Goal: Task Accomplishment & Management: Complete application form

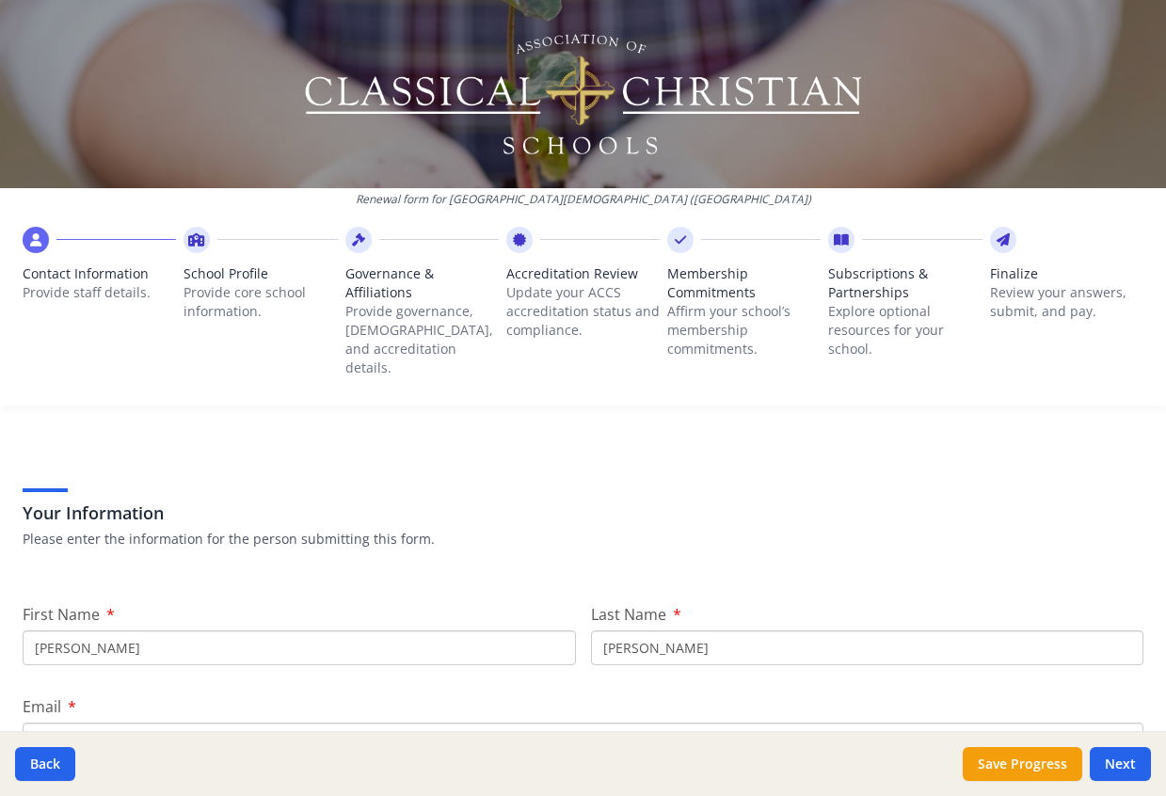
scroll to position [94, 0]
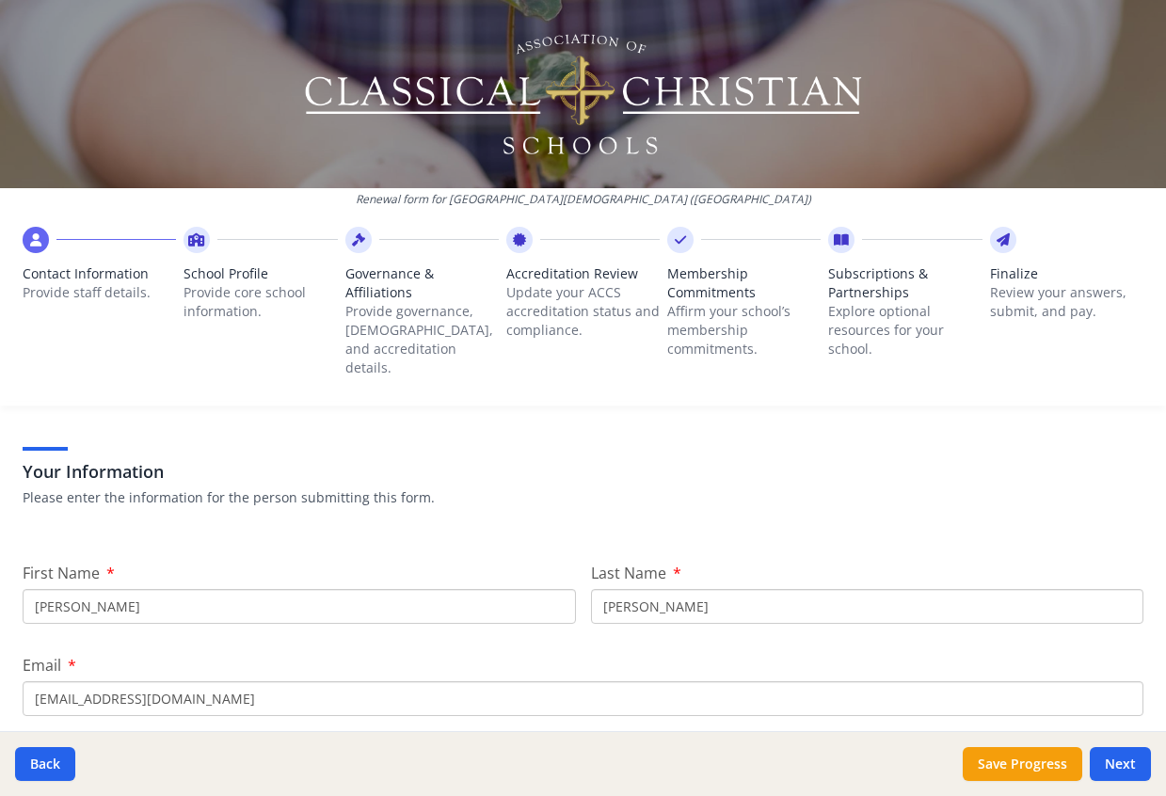
click at [713, 313] on p "Affirm your school’s membership commitments." at bounding box center [743, 330] width 153 height 56
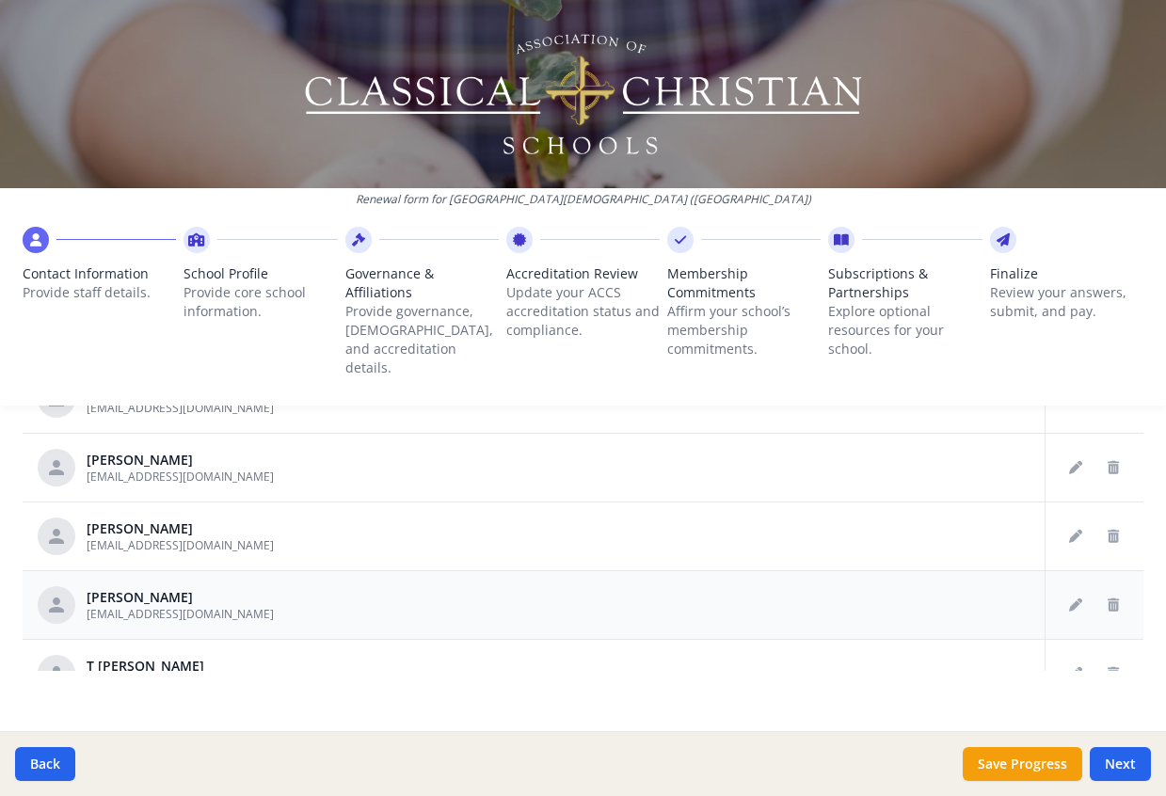
scroll to position [753, 0]
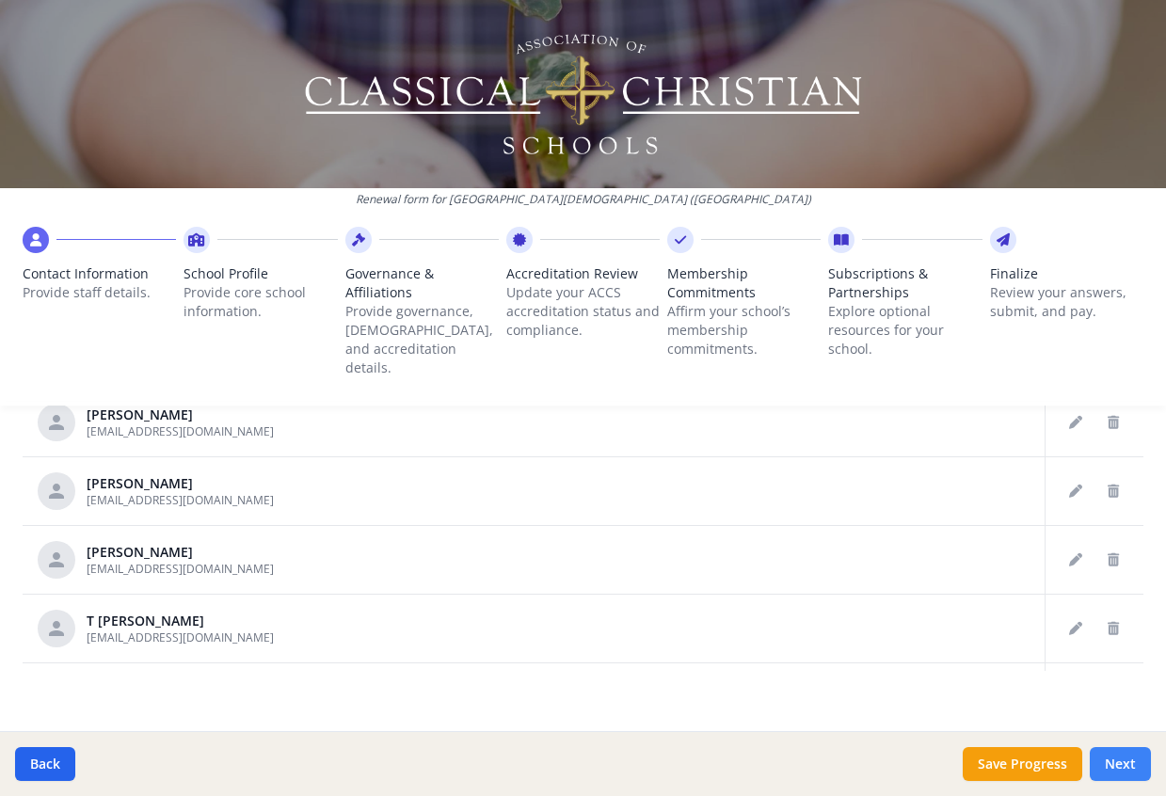
click at [1110, 754] on button "Next" at bounding box center [1120, 764] width 61 height 34
type input "(954) 966-7995"
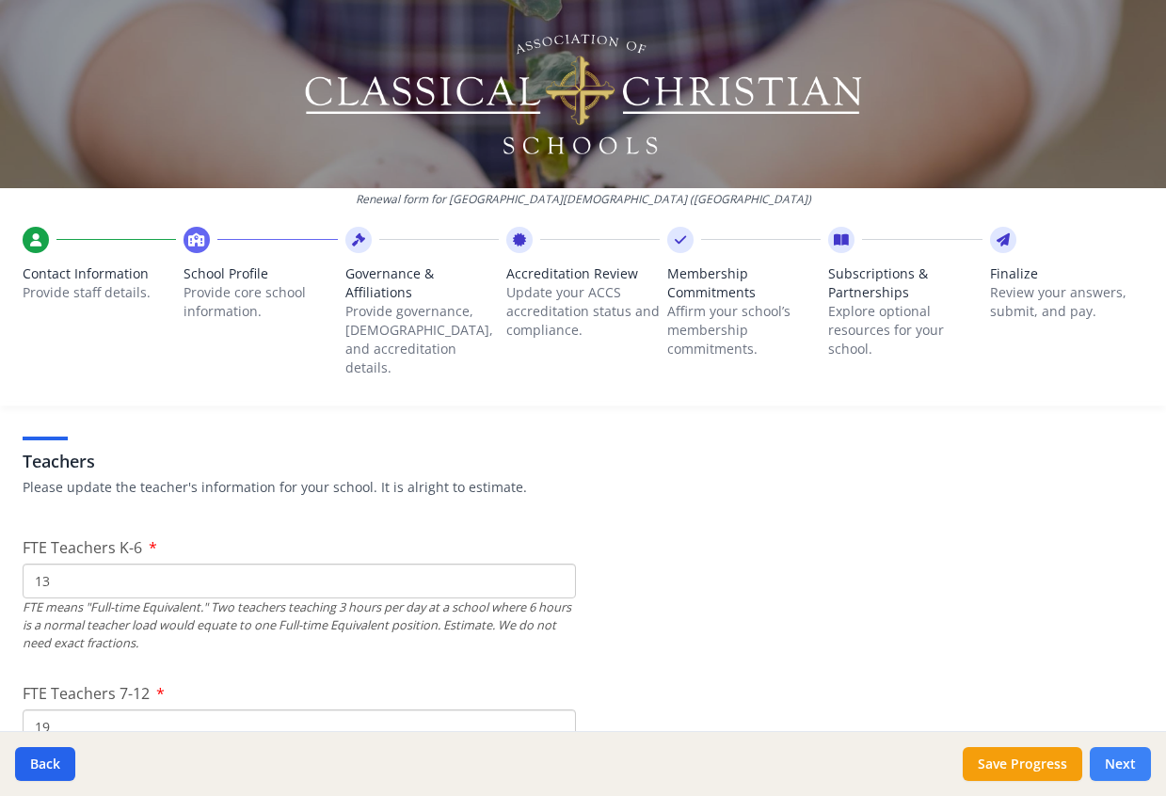
click at [1110, 754] on button "Next" at bounding box center [1120, 764] width 61 height 34
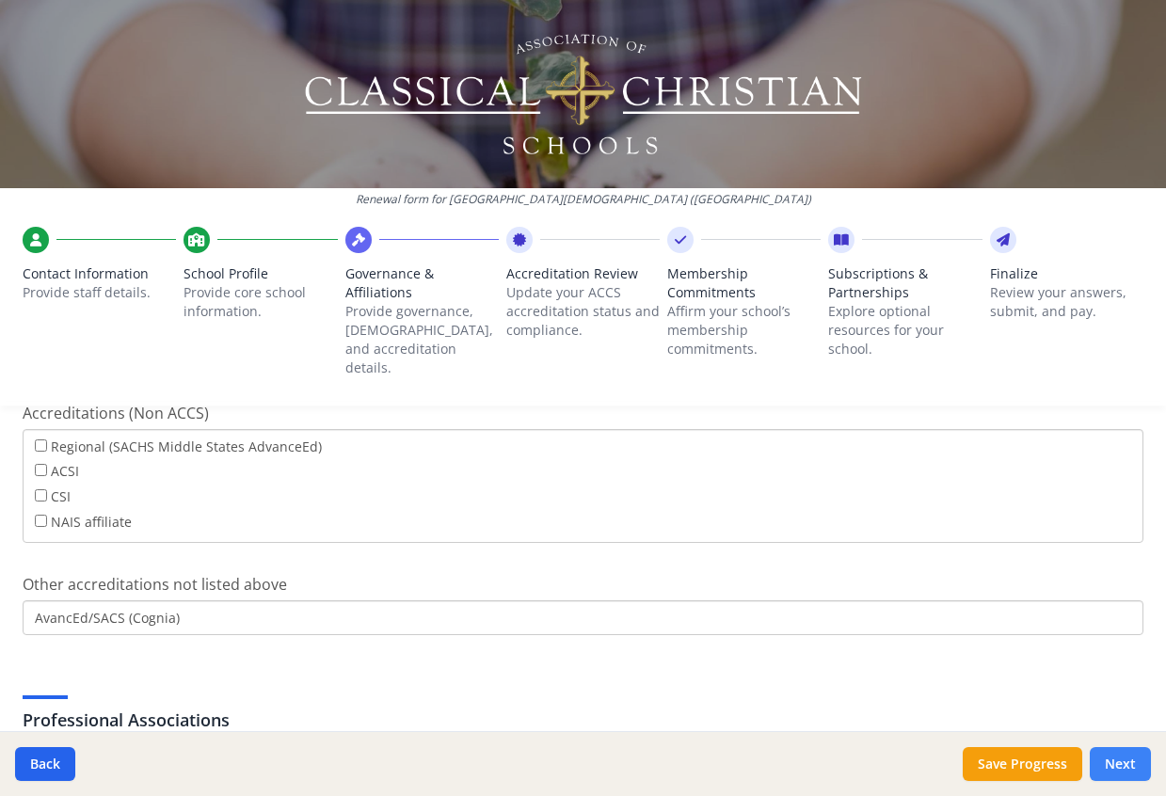
click at [1110, 754] on button "Next" at bounding box center [1120, 764] width 61 height 34
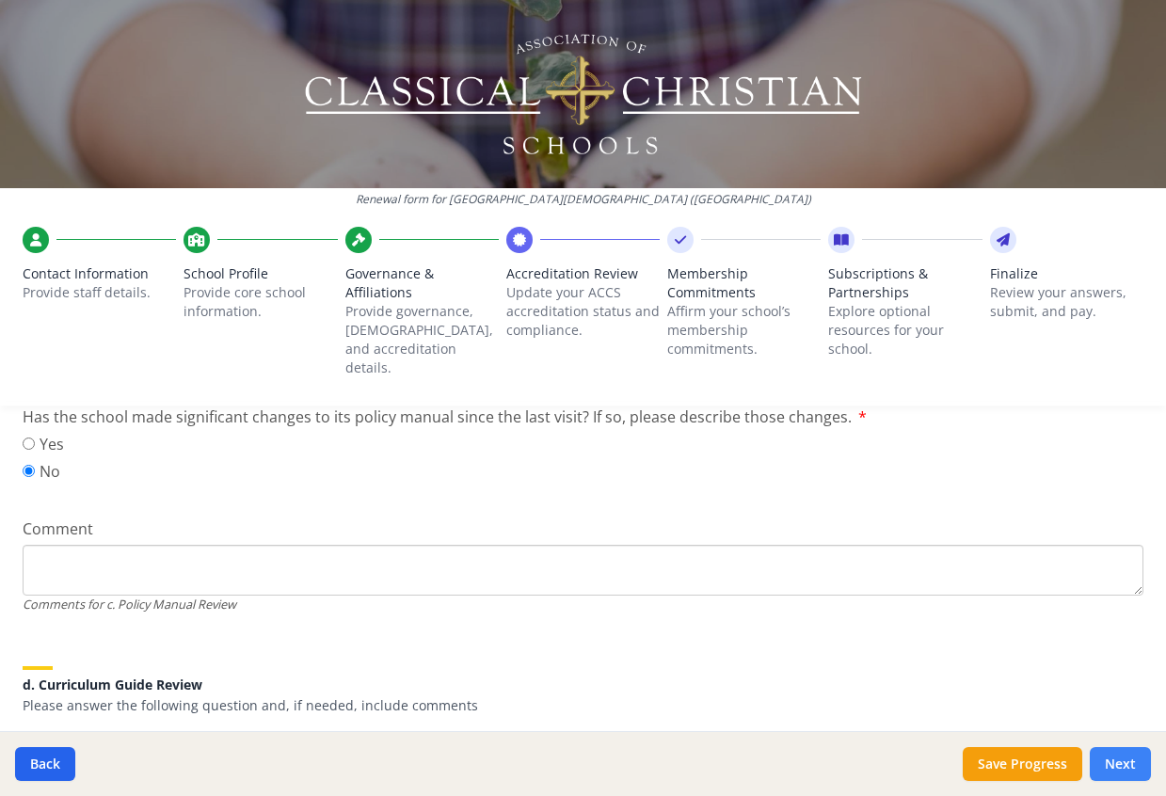
click at [1110, 754] on button "Next" at bounding box center [1120, 764] width 61 height 34
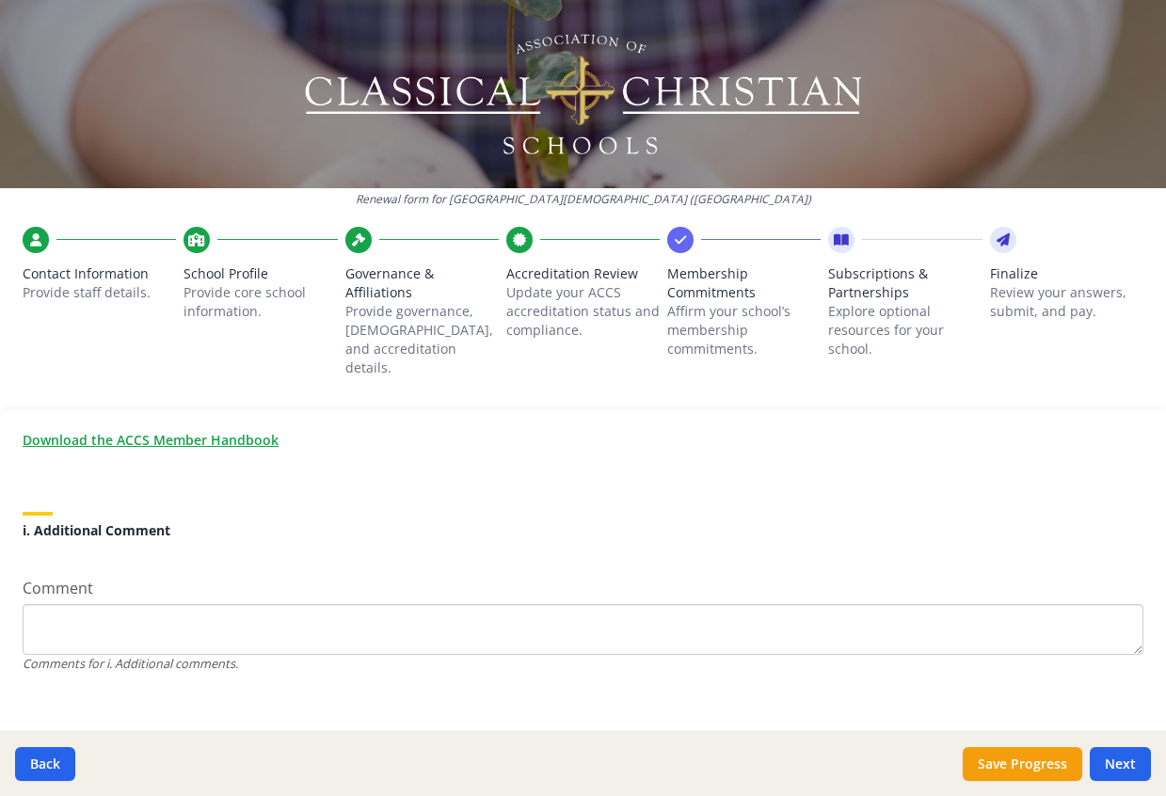
scroll to position [1737, 0]
click at [1104, 757] on button "Next" at bounding box center [1120, 764] width 61 height 34
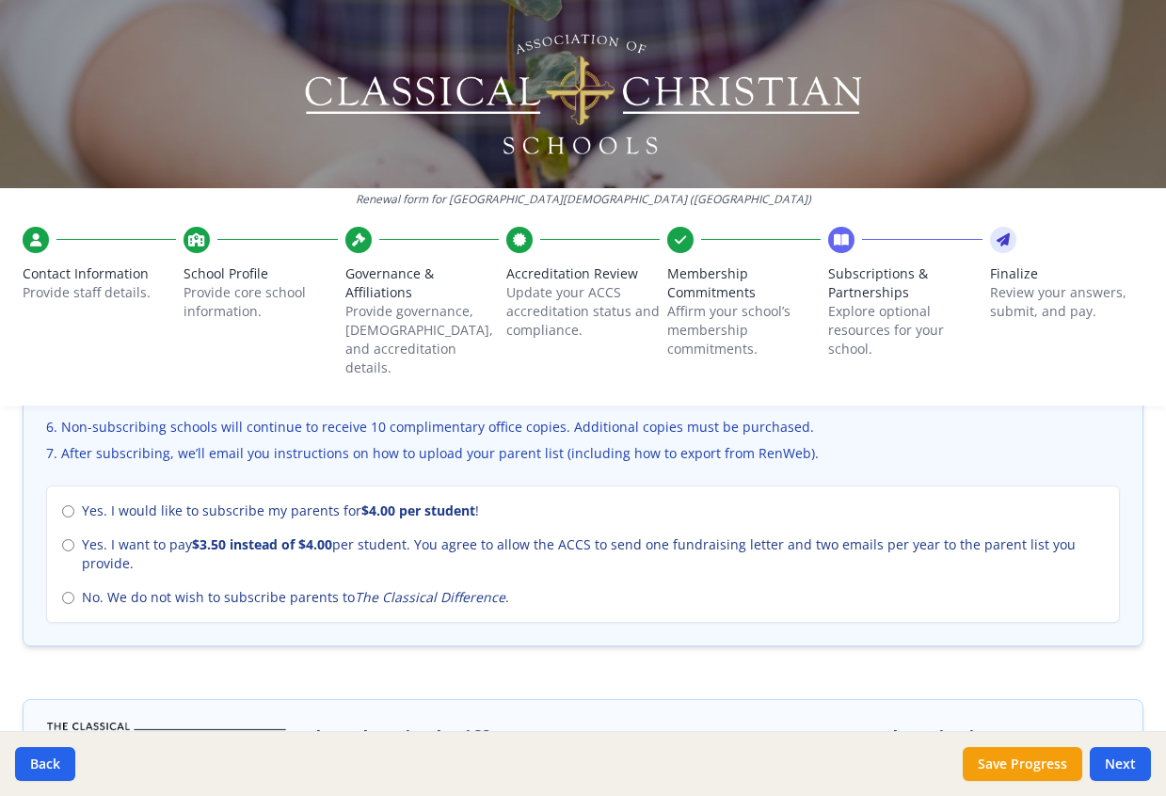
scroll to position [753, 0]
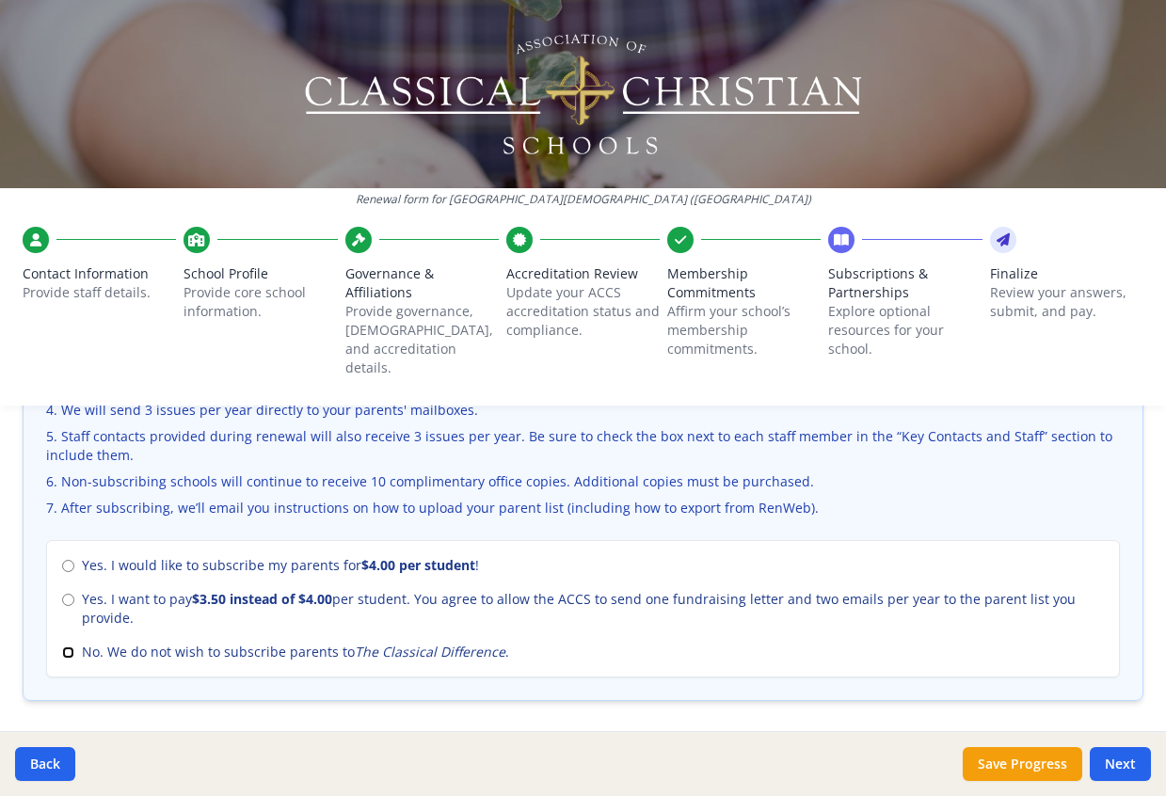
click at [67, 647] on input "No. We do not wish to subscribe parents to The Classical Difference ." at bounding box center [68, 653] width 12 height 12
radio input "true"
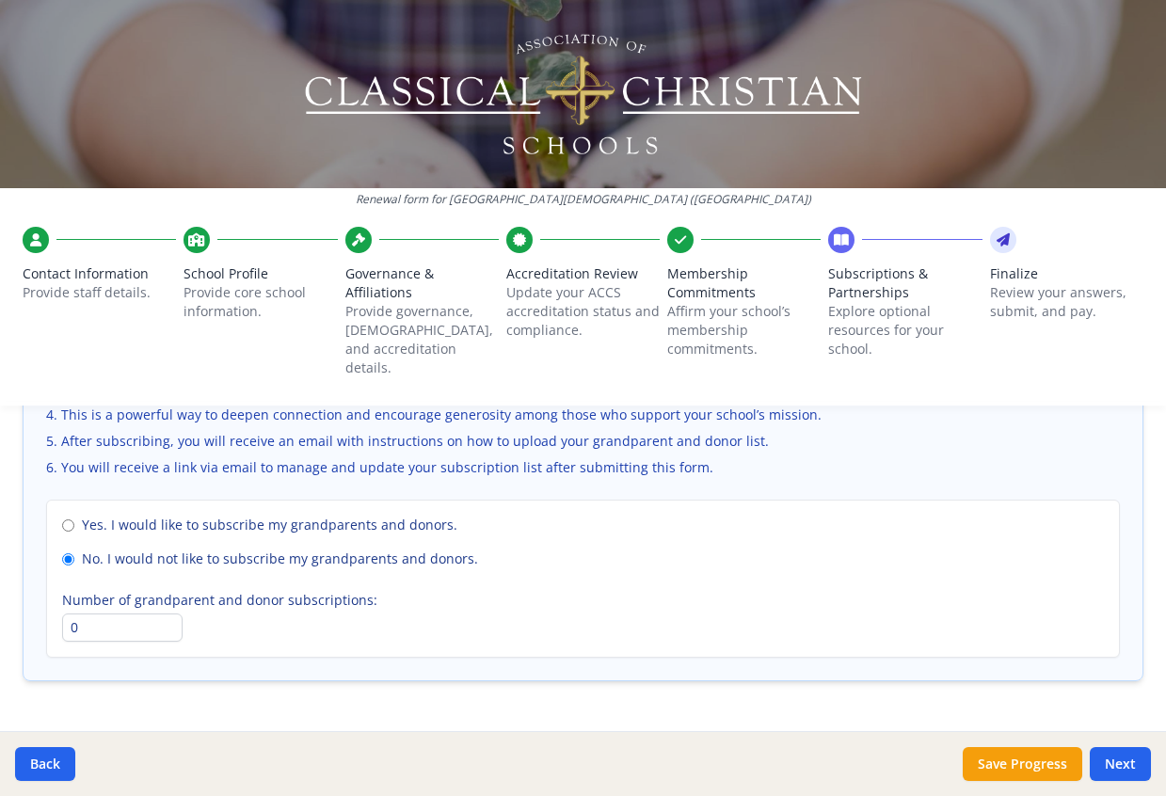
scroll to position [1412, 0]
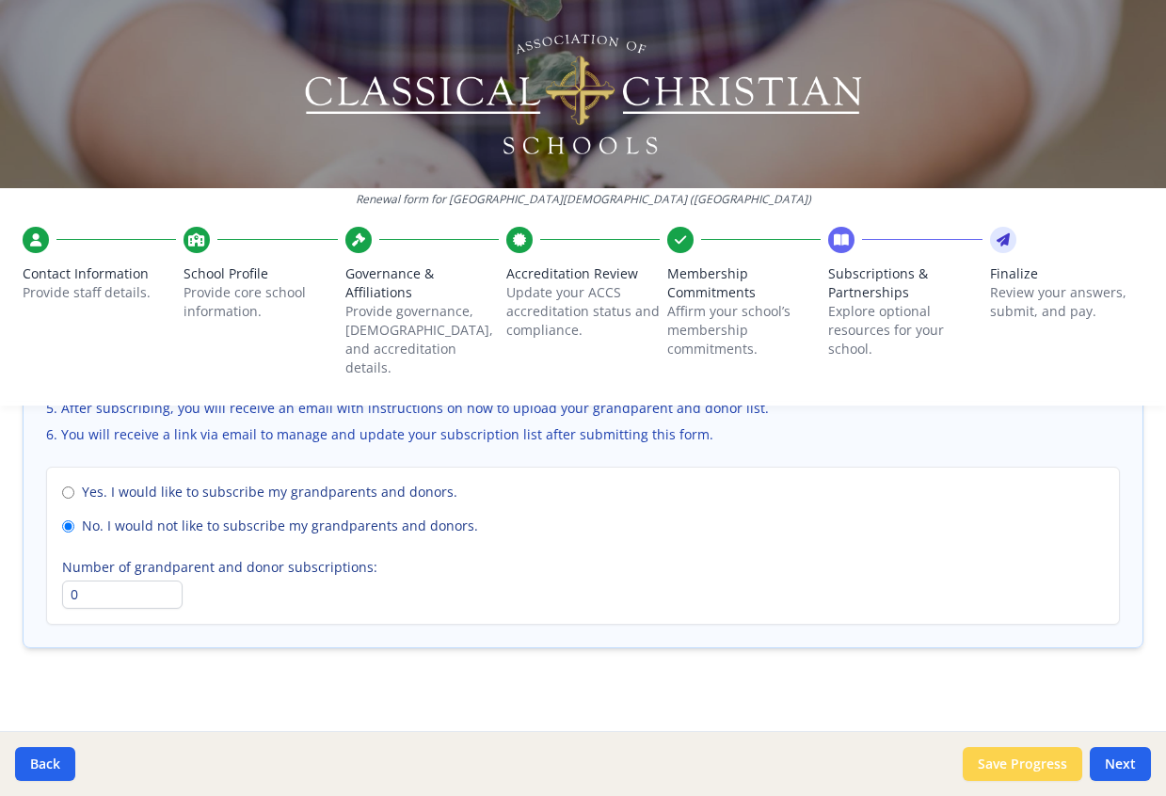
click at [1031, 757] on button "Save Progress" at bounding box center [1023, 764] width 120 height 34
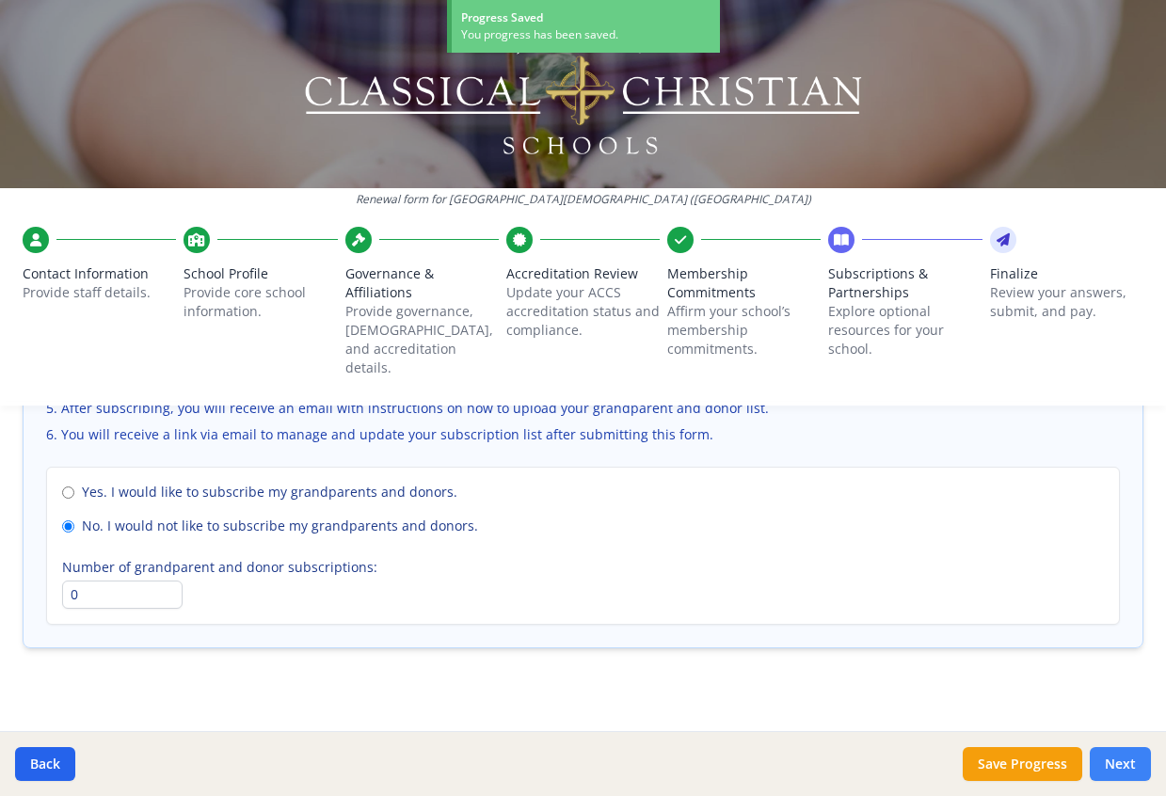
click at [1116, 757] on button "Next" at bounding box center [1120, 764] width 61 height 34
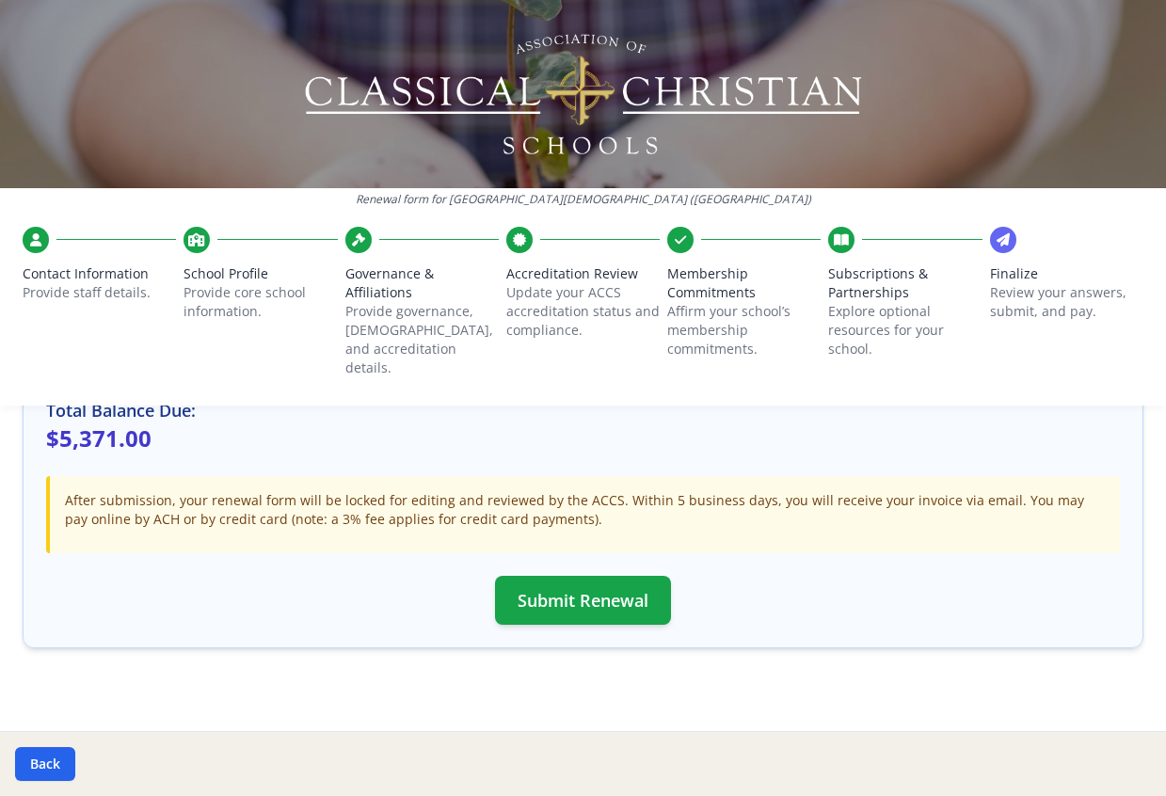
click at [997, 249] on icon at bounding box center [1003, 240] width 13 height 19
click at [997, 238] on icon at bounding box center [1003, 240] width 13 height 19
click at [47, 243] on div at bounding box center [36, 240] width 26 height 26
click at [40, 235] on icon at bounding box center [35, 240] width 11 height 19
click at [46, 763] on button "Back" at bounding box center [45, 764] width 60 height 34
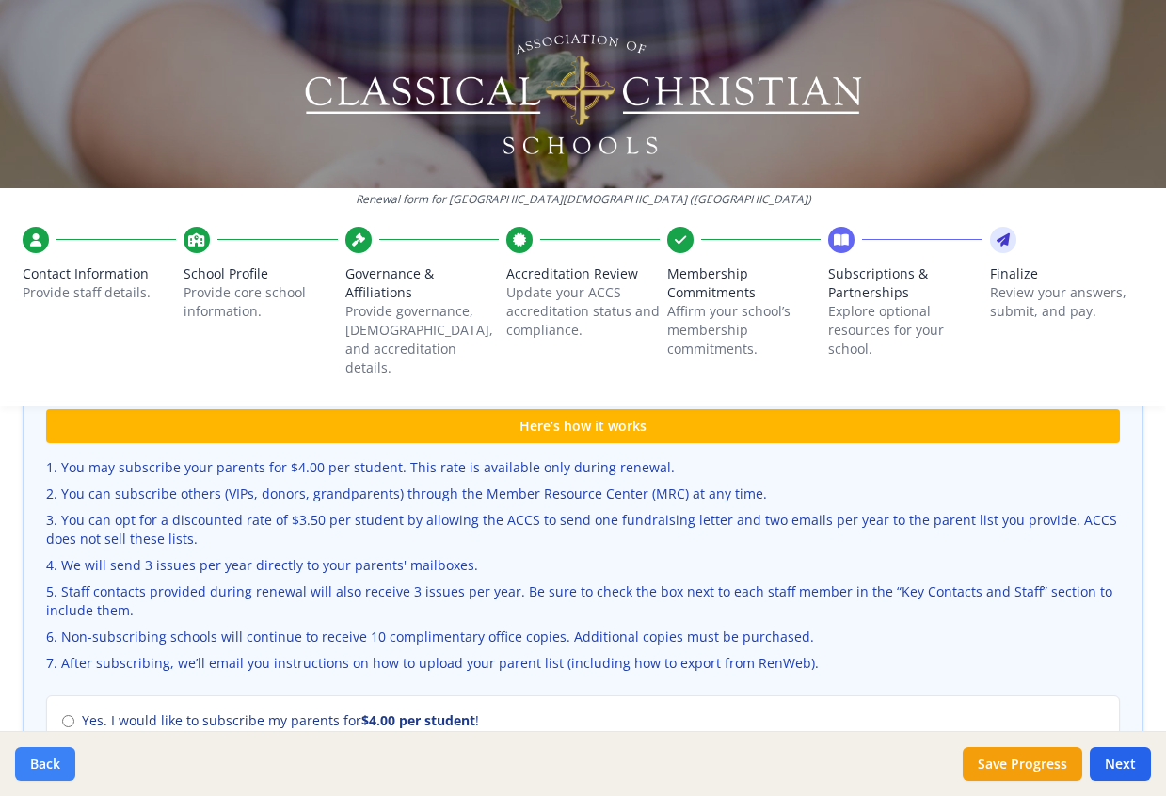
click at [46, 763] on button "Back" at bounding box center [45, 764] width 60 height 34
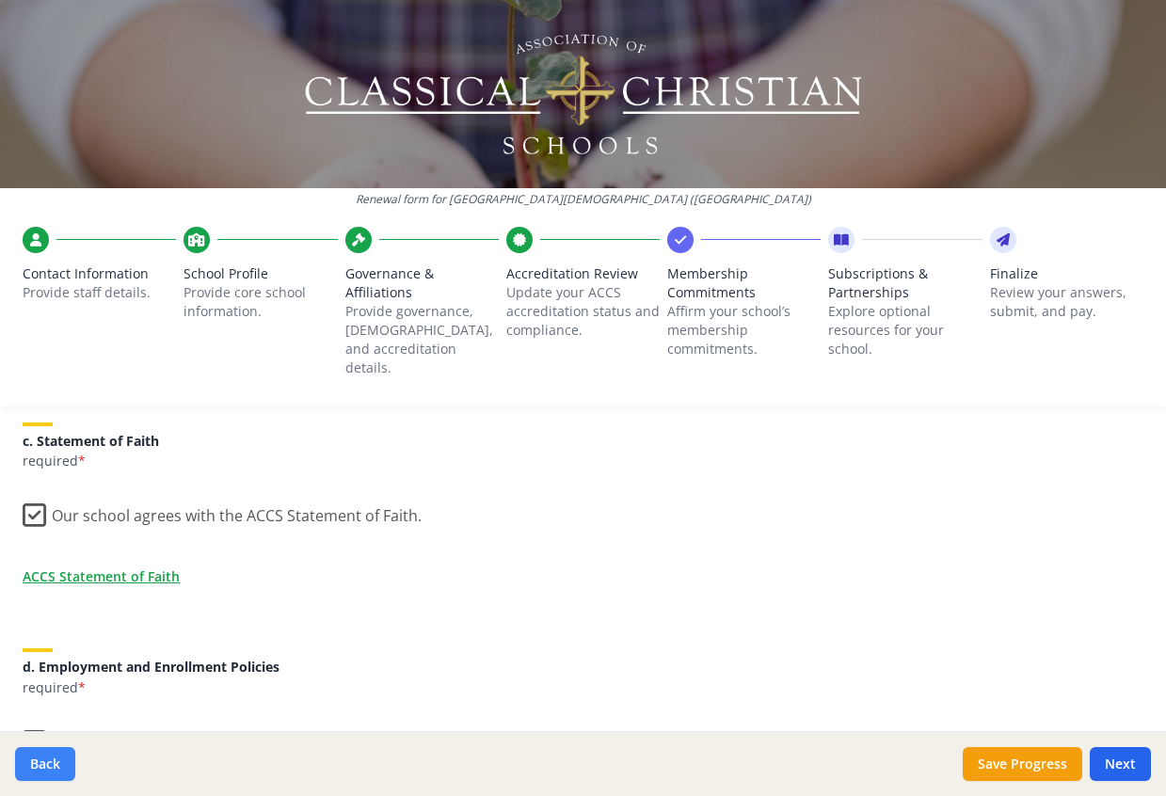
click at [46, 763] on button "Back" at bounding box center [45, 764] width 60 height 34
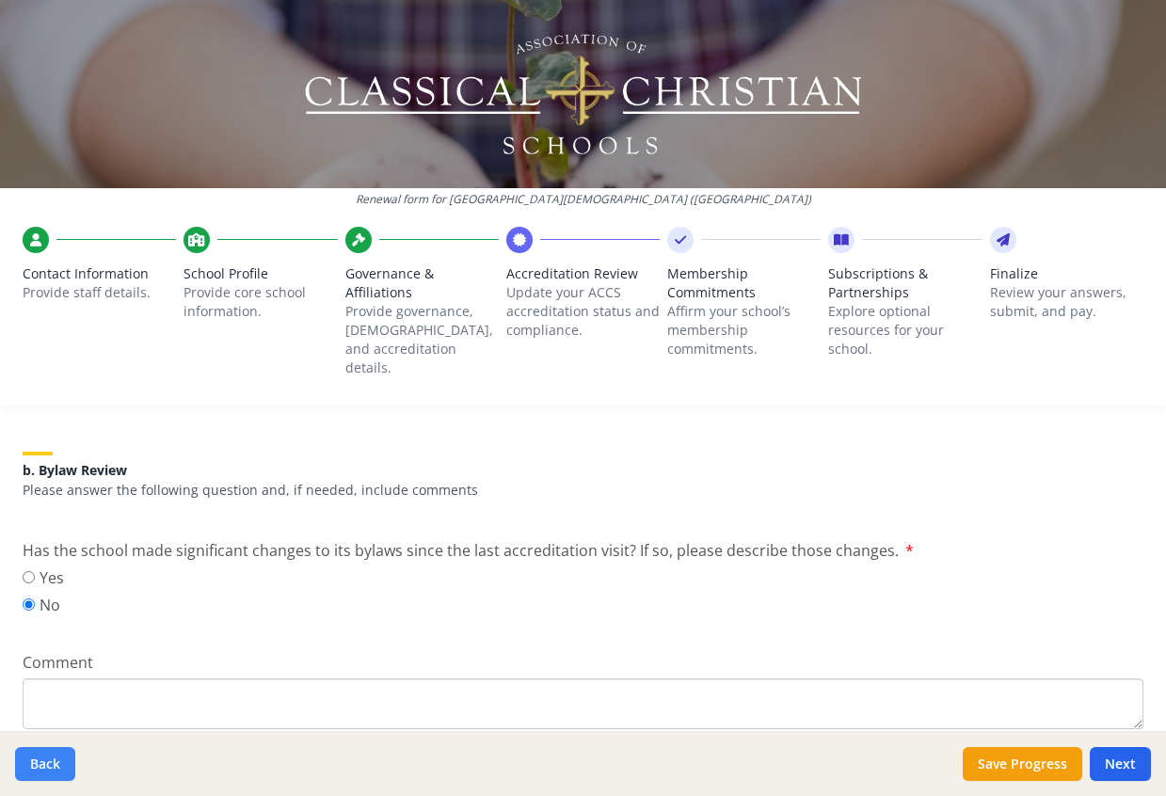
click at [46, 763] on button "Back" at bounding box center [45, 764] width 60 height 34
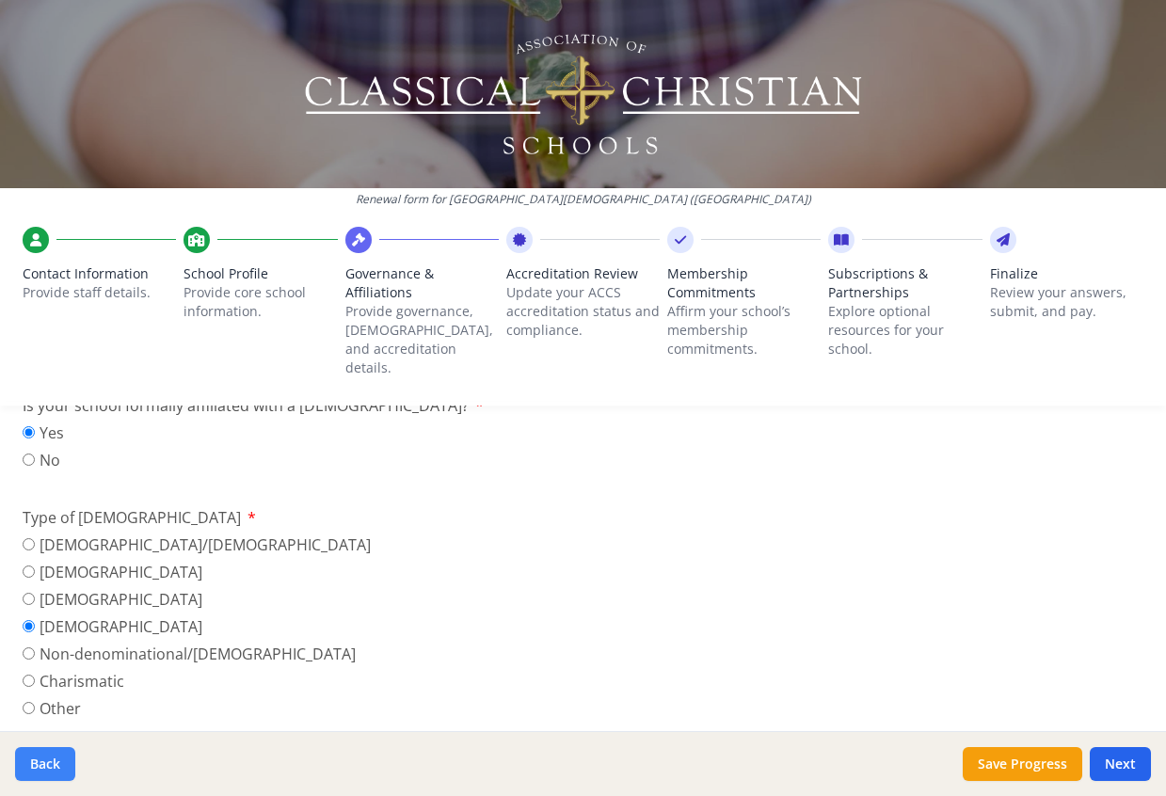
click at [46, 763] on button "Back" at bounding box center [45, 764] width 60 height 34
type input "[PHONE_NUMBER]"
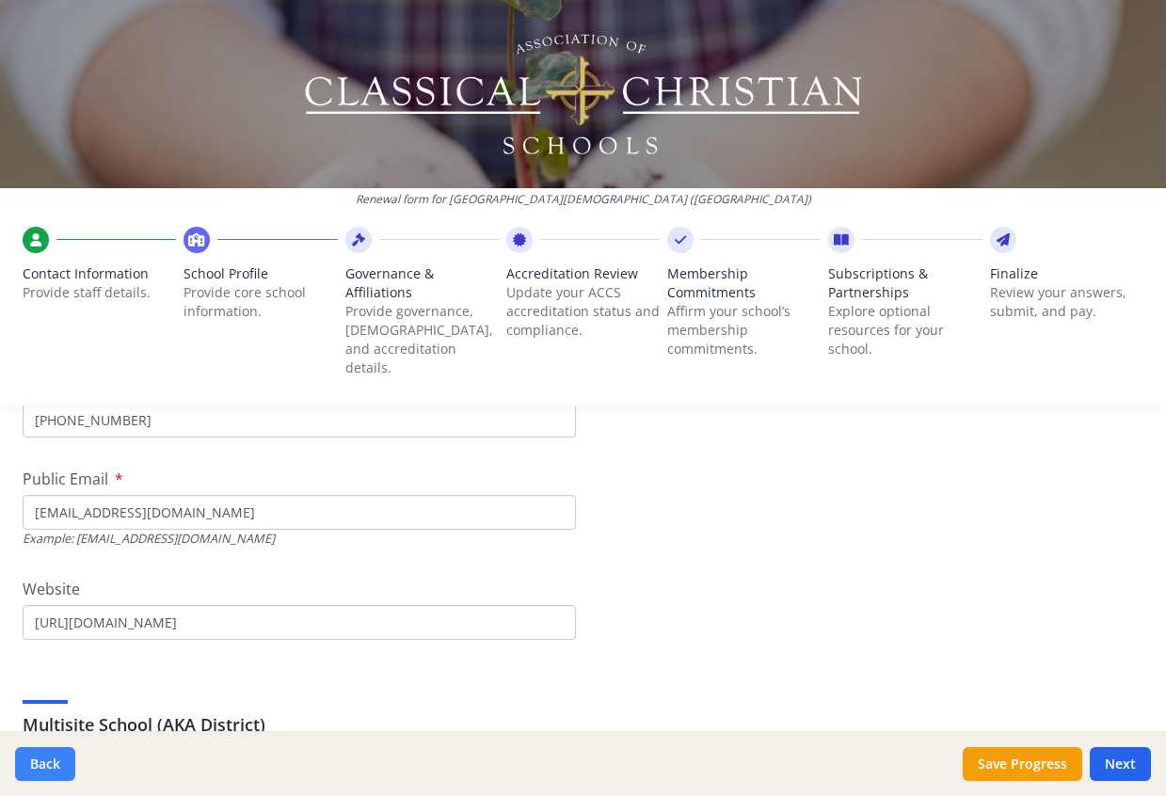
click at [46, 763] on button "Back" at bounding box center [45, 764] width 60 height 34
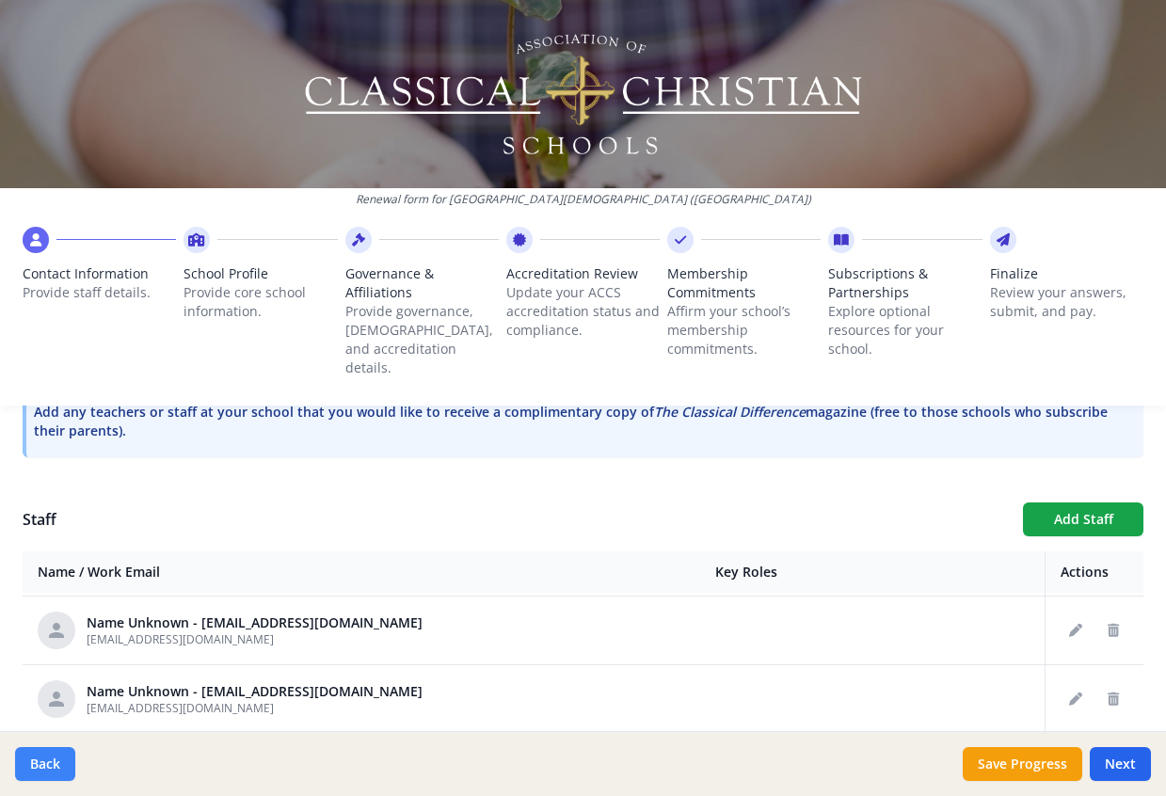
click at [46, 763] on button "Back" at bounding box center [45, 764] width 60 height 34
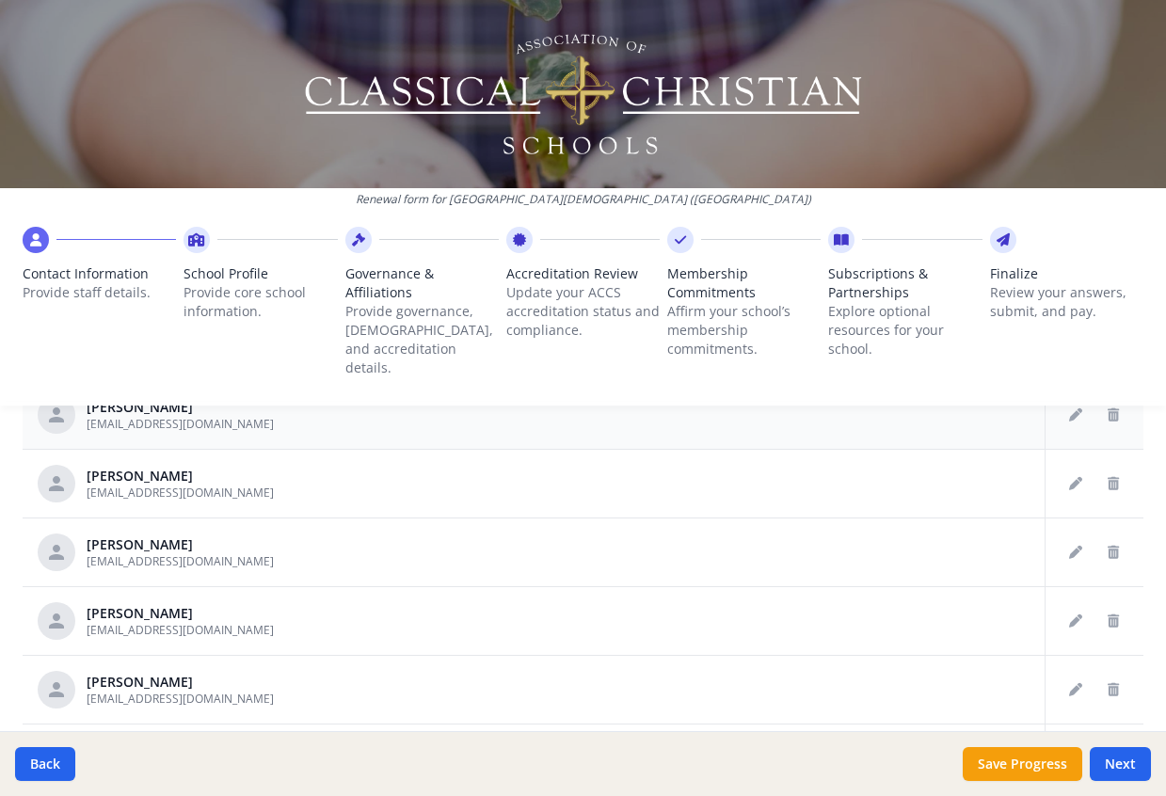
scroll to position [1081, 0]
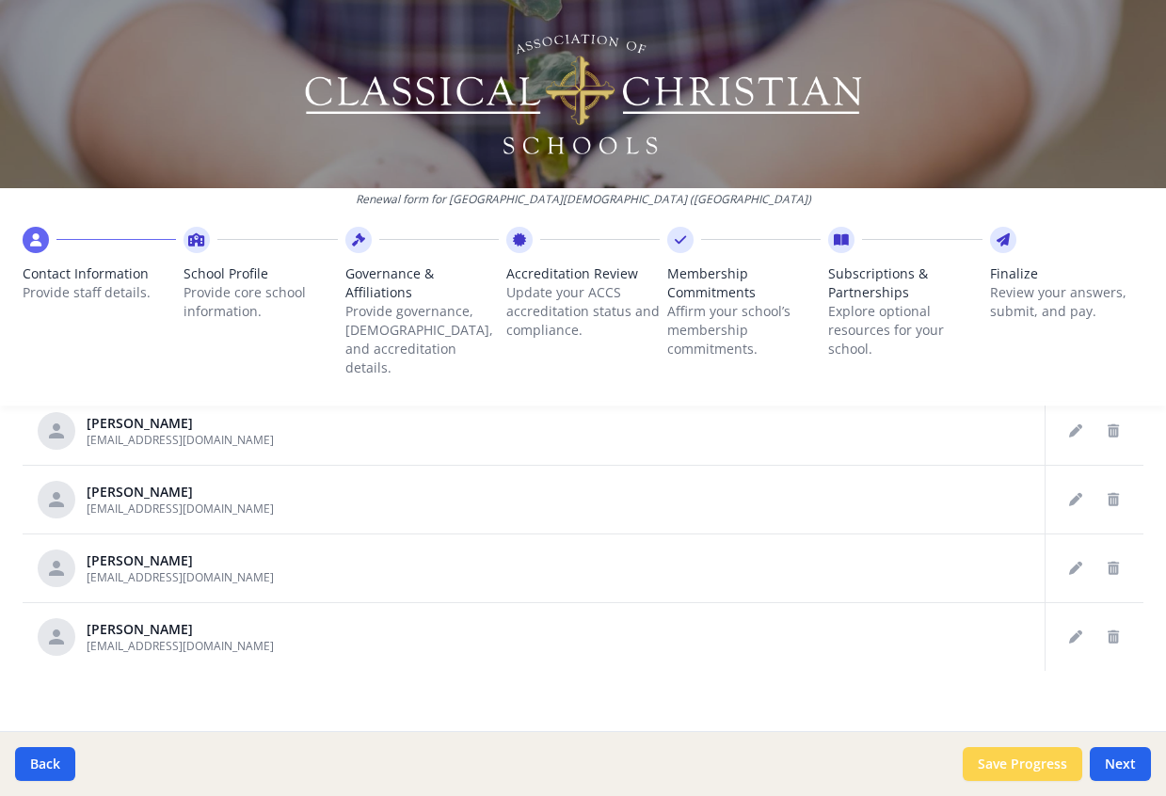
click at [1039, 763] on button "Save Progress" at bounding box center [1023, 764] width 120 height 34
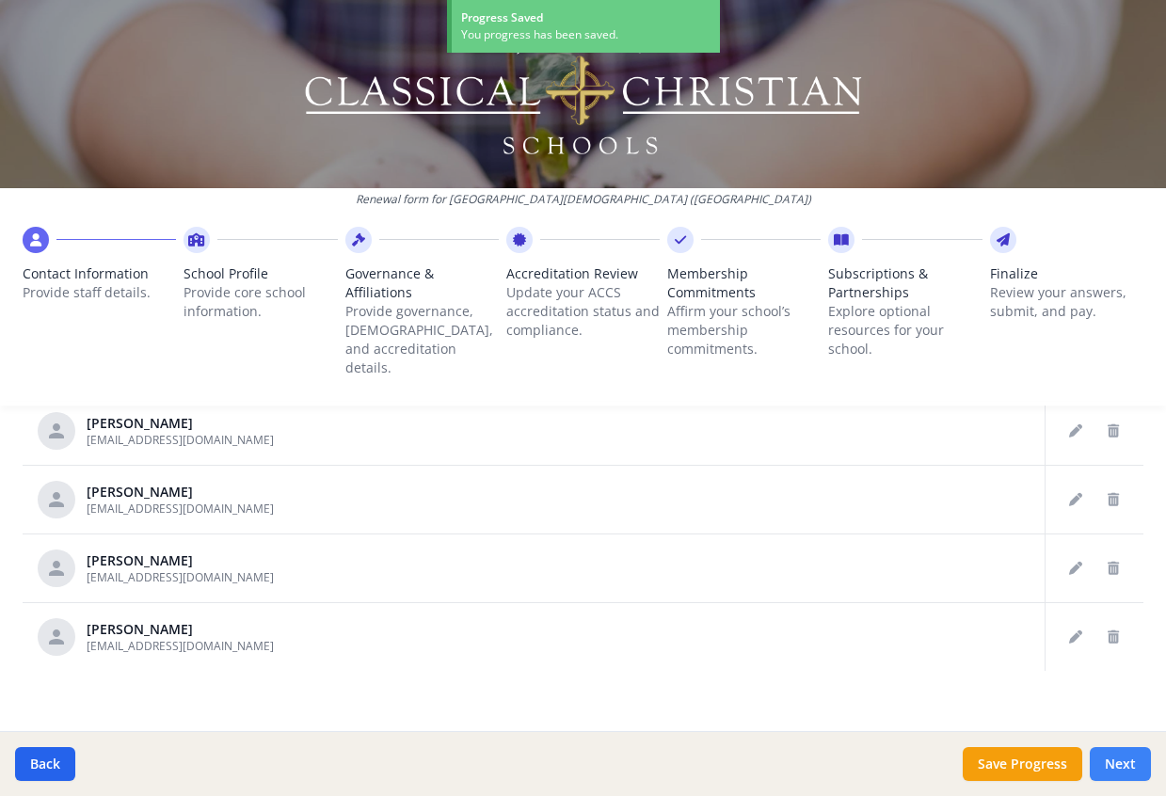
click at [1117, 755] on button "Next" at bounding box center [1120, 764] width 61 height 34
type input "[PHONE_NUMBER]"
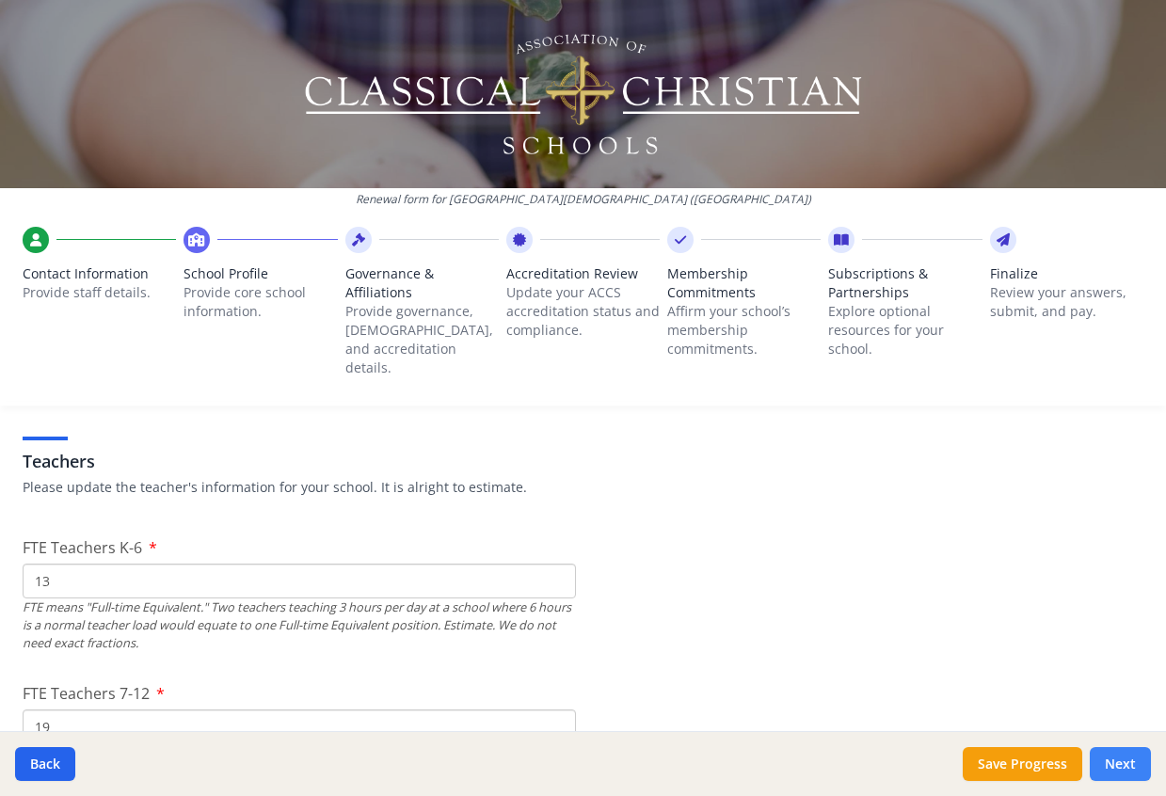
click at [1117, 761] on button "Next" at bounding box center [1120, 764] width 61 height 34
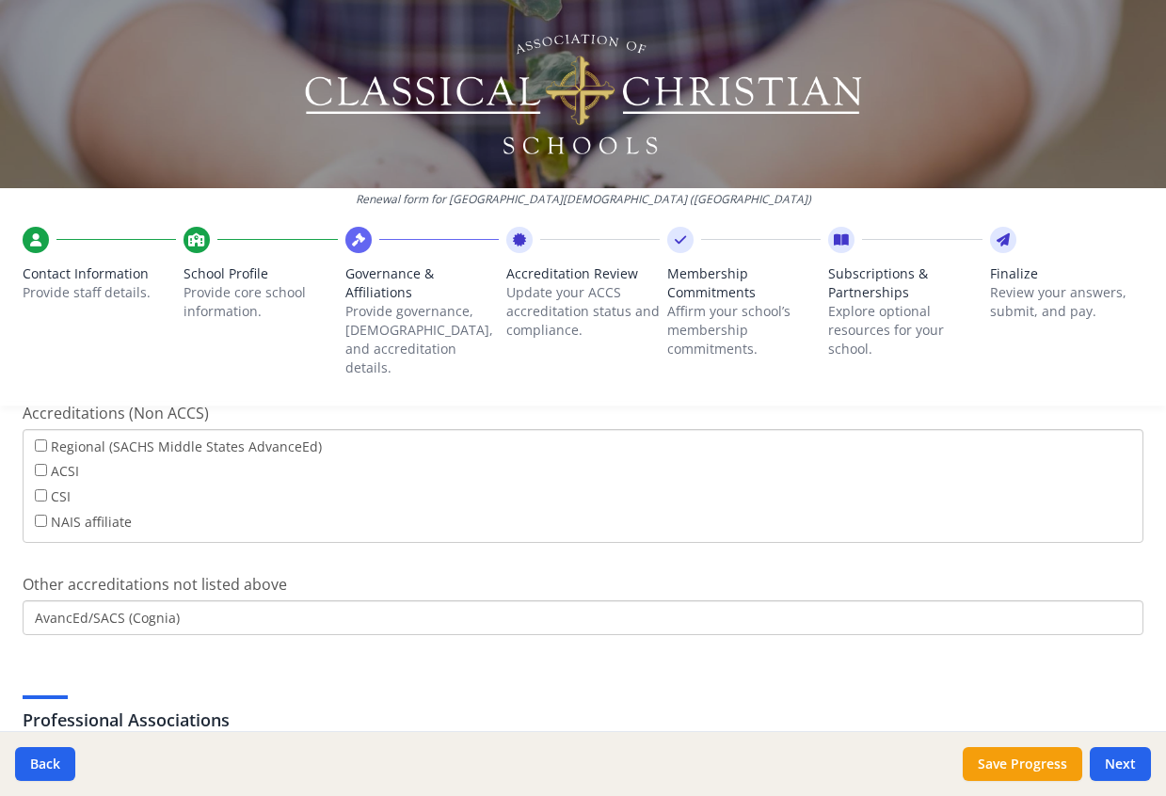
click at [201, 243] on icon at bounding box center [196, 240] width 17 height 19
click at [33, 759] on button "Back" at bounding box center [45, 764] width 60 height 34
type input "[PHONE_NUMBER]"
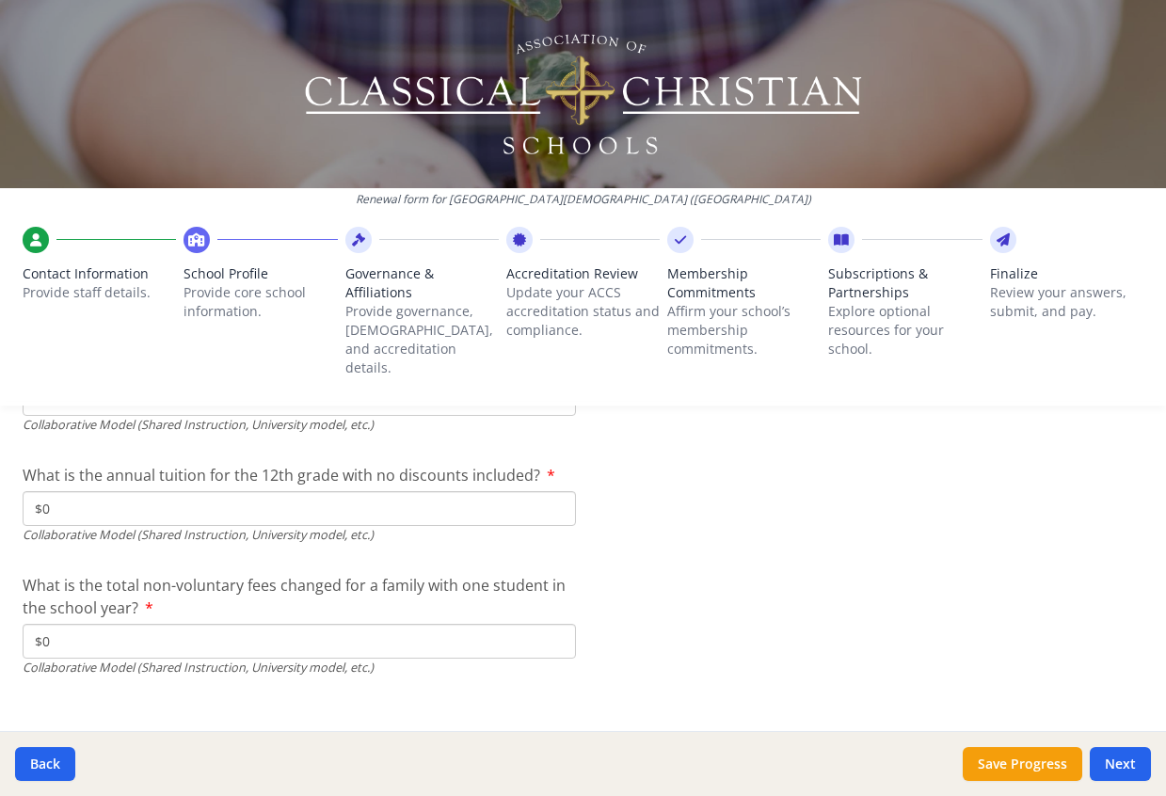
scroll to position [6456, 0]
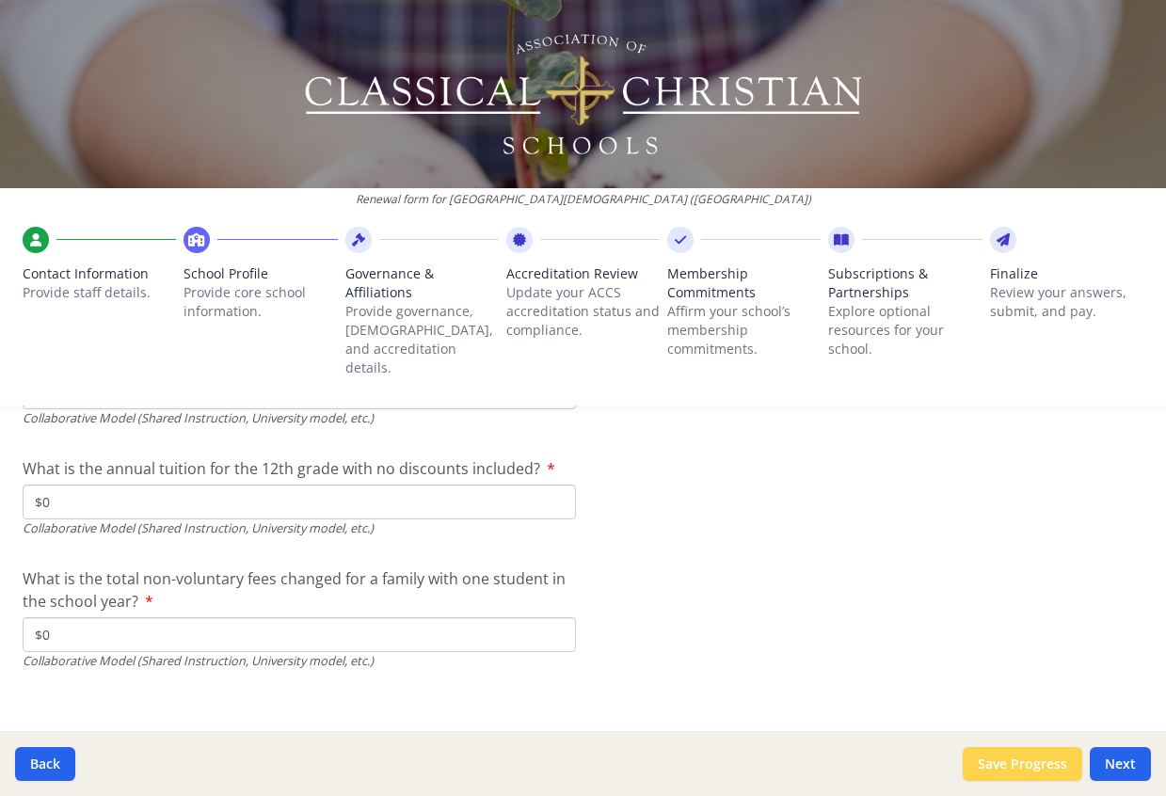
click at [1006, 762] on button "Save Progress" at bounding box center [1023, 764] width 120 height 34
type input "(954) 961-1359"
type input "10800"
type input "0"
type input "11500"
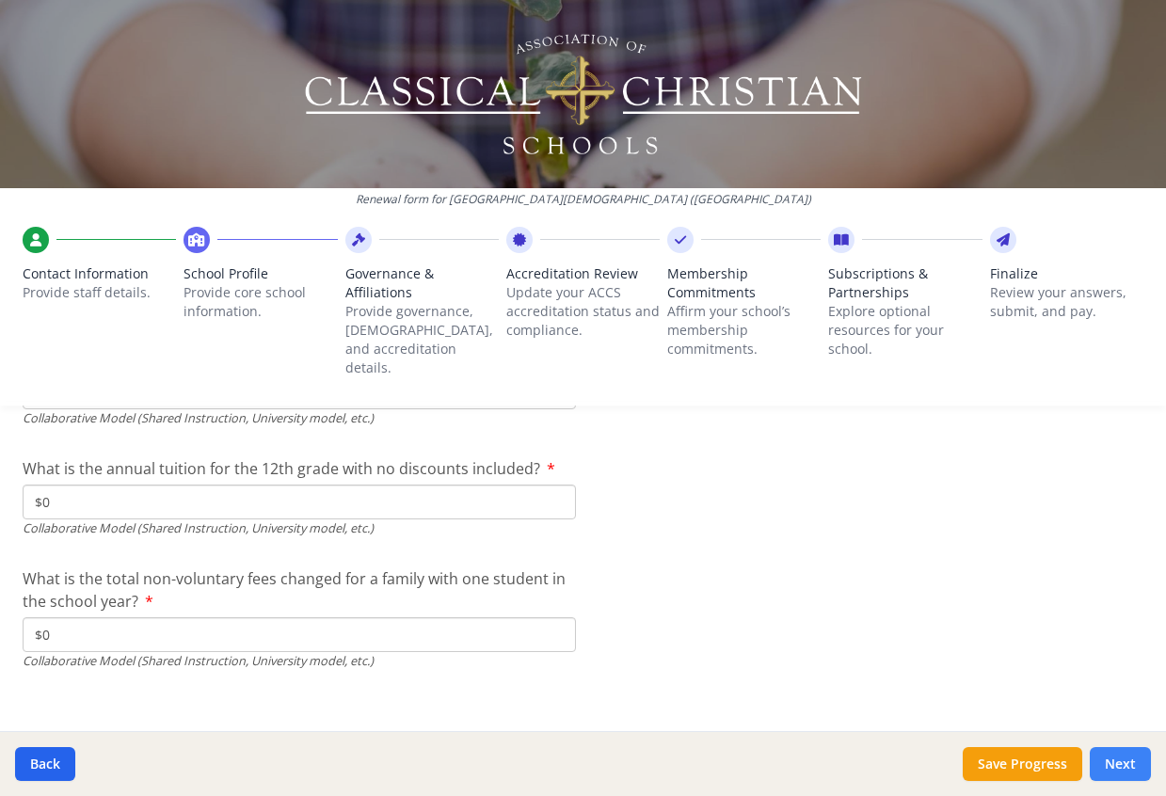
type input "12600"
type input "13500"
type input "925"
type input "0"
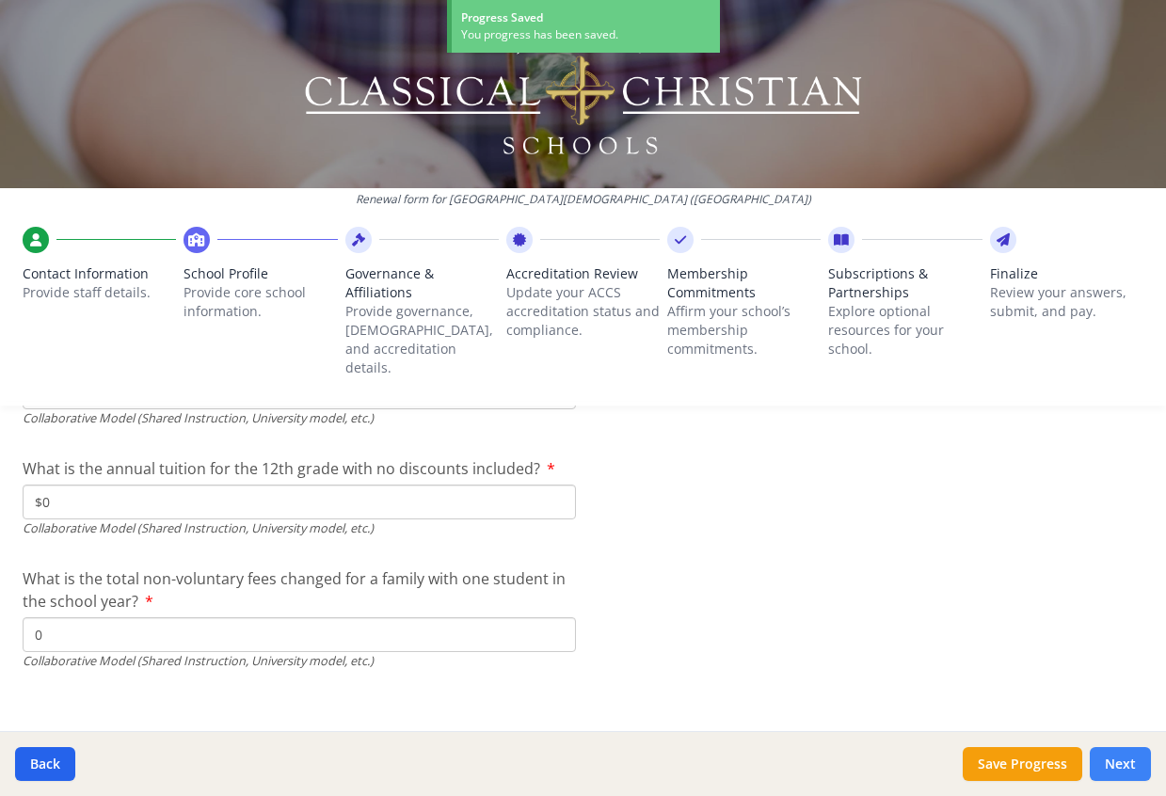
click at [1129, 764] on button "Next" at bounding box center [1120, 764] width 61 height 34
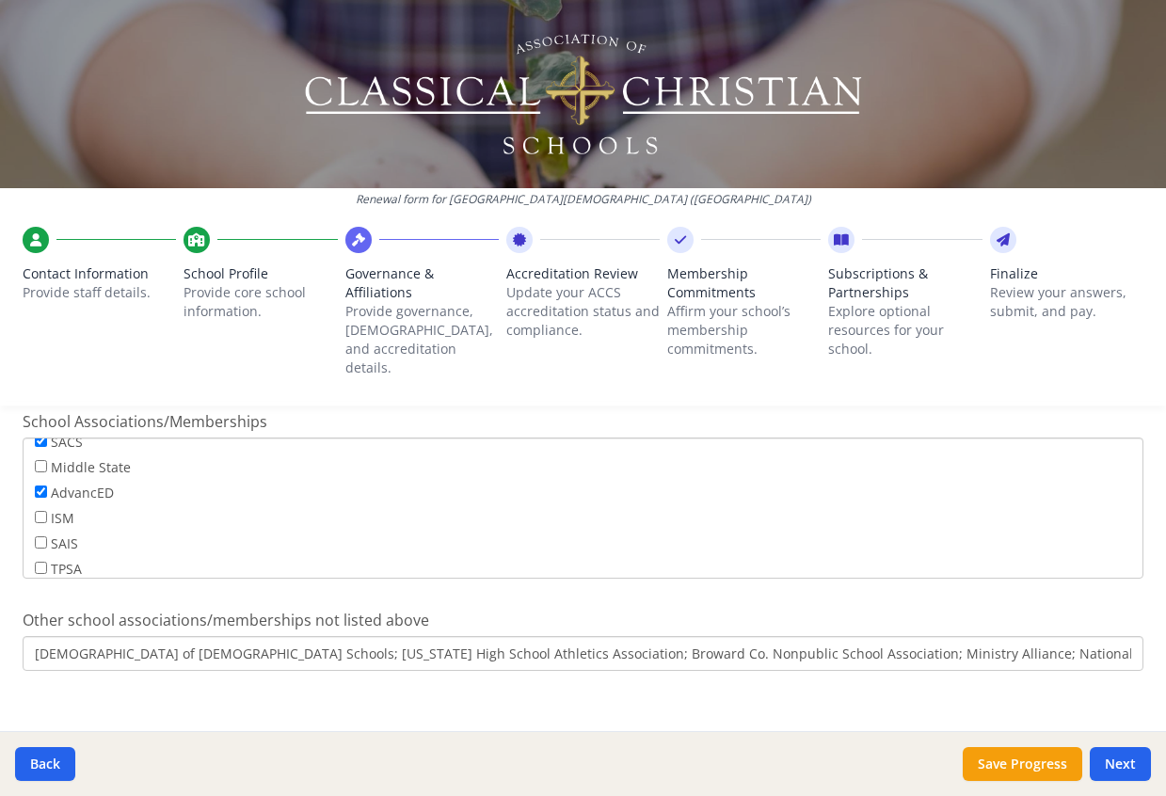
scroll to position [152, 0]
click at [1018, 769] on button "Save Progress" at bounding box center [1023, 764] width 120 height 34
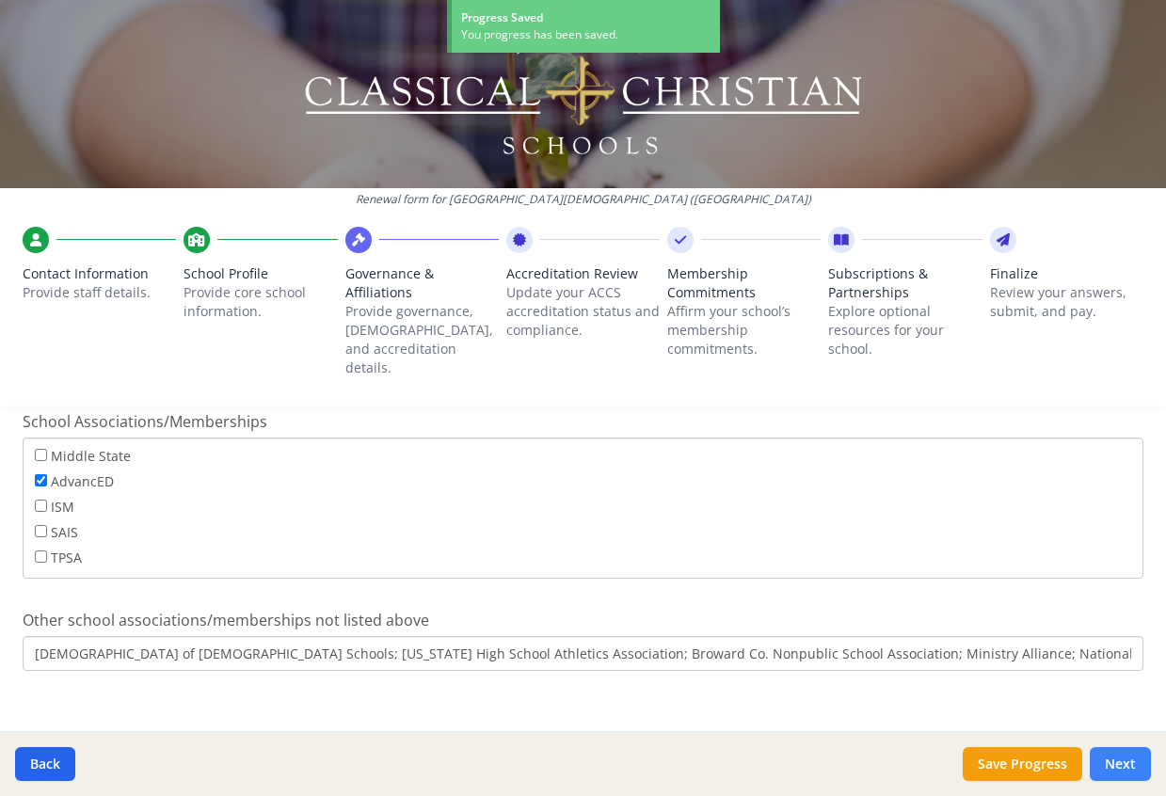
click at [1115, 756] on button "Next" at bounding box center [1120, 764] width 61 height 34
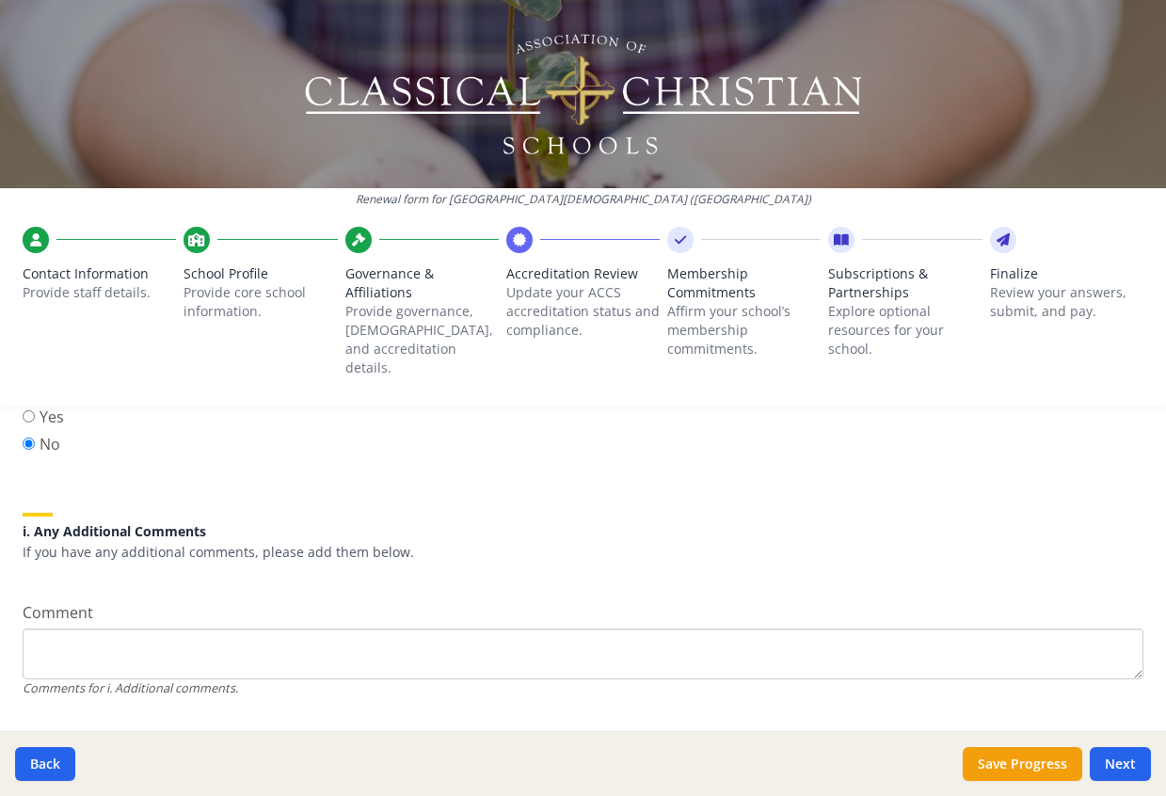
scroll to position [2522, 0]
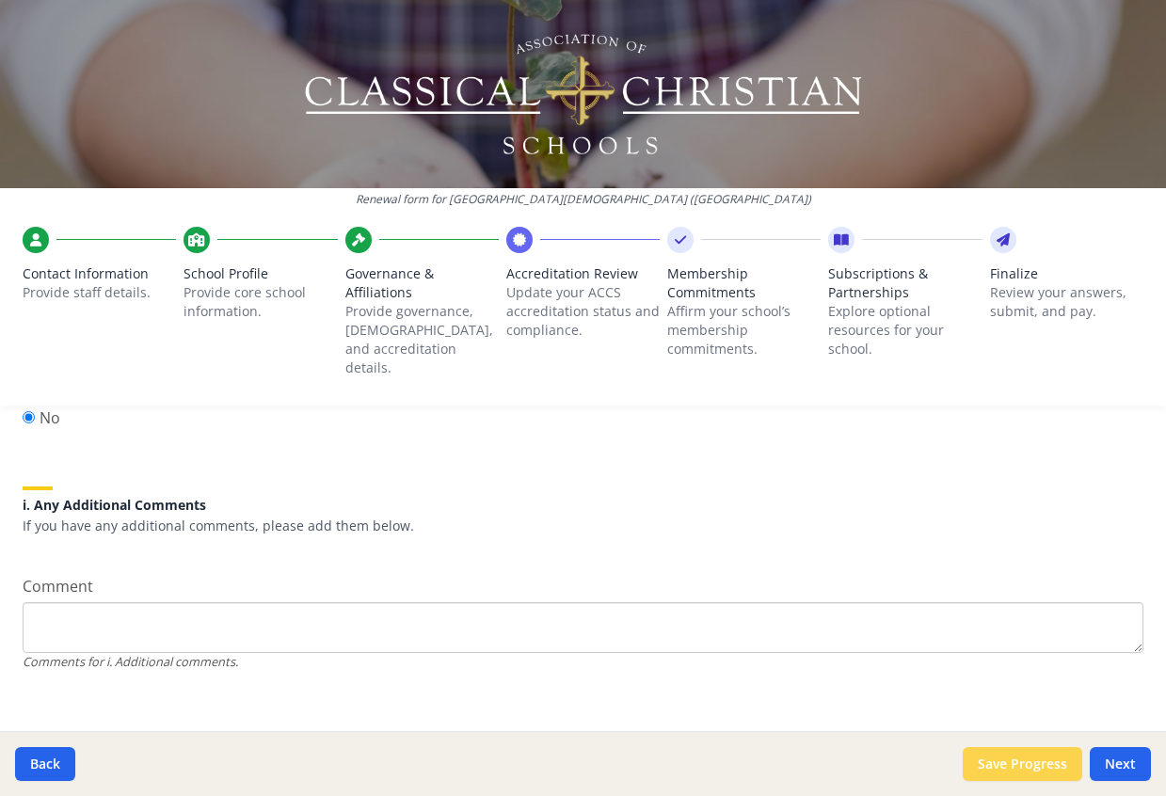
click at [997, 763] on button "Save Progress" at bounding box center [1023, 764] width 120 height 34
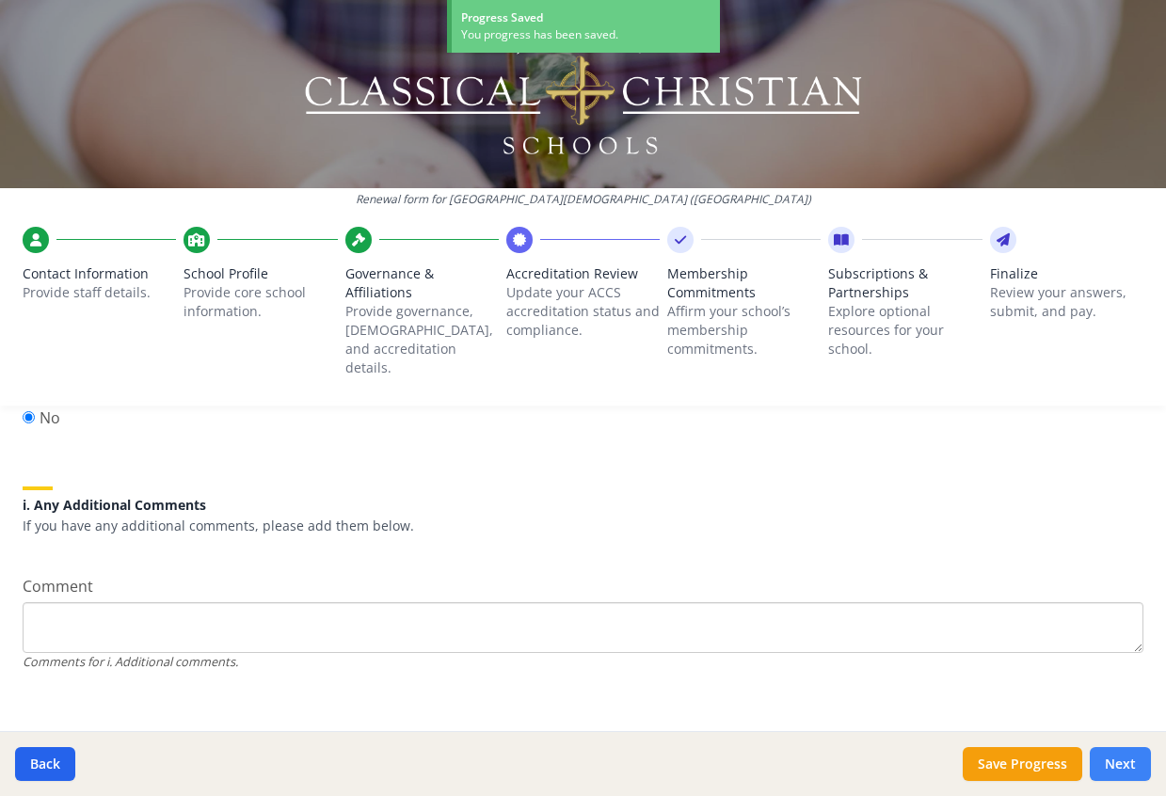
click at [1118, 760] on button "Next" at bounding box center [1120, 764] width 61 height 34
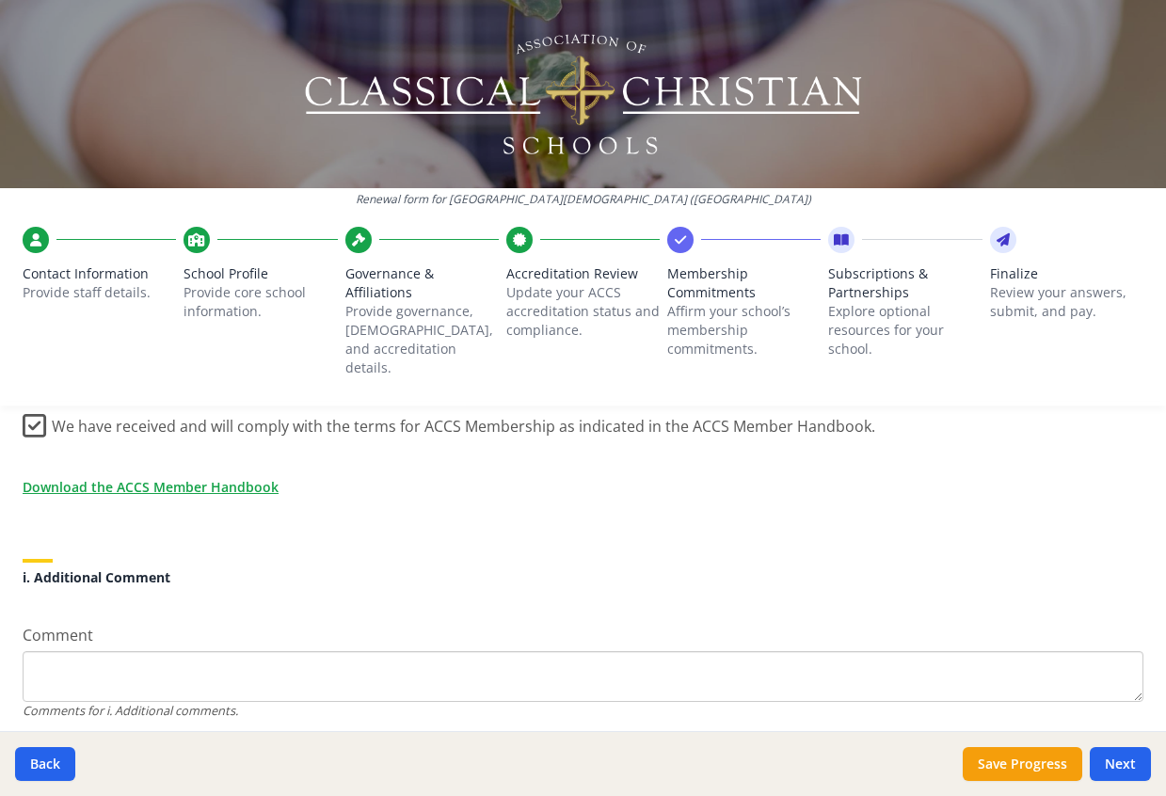
scroll to position [1737, 0]
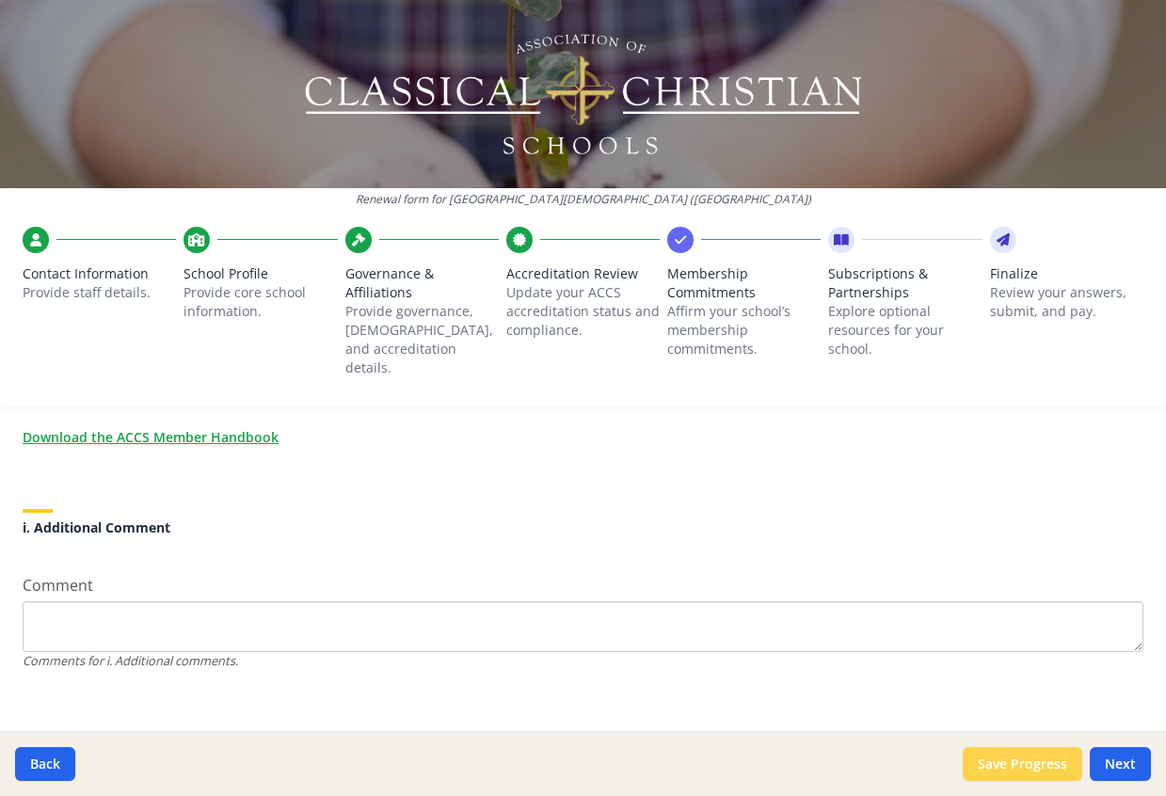
click at [1018, 768] on button "Save Progress" at bounding box center [1023, 764] width 120 height 34
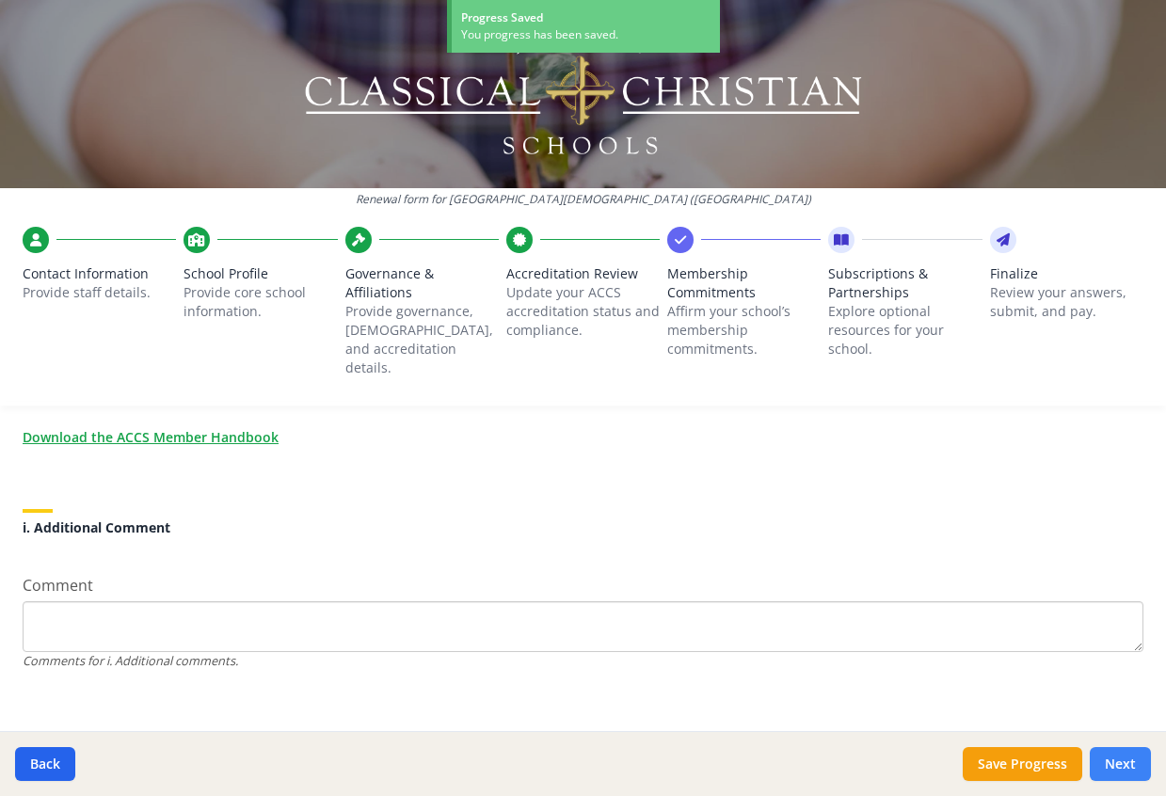
click at [1116, 763] on button "Next" at bounding box center [1120, 764] width 61 height 34
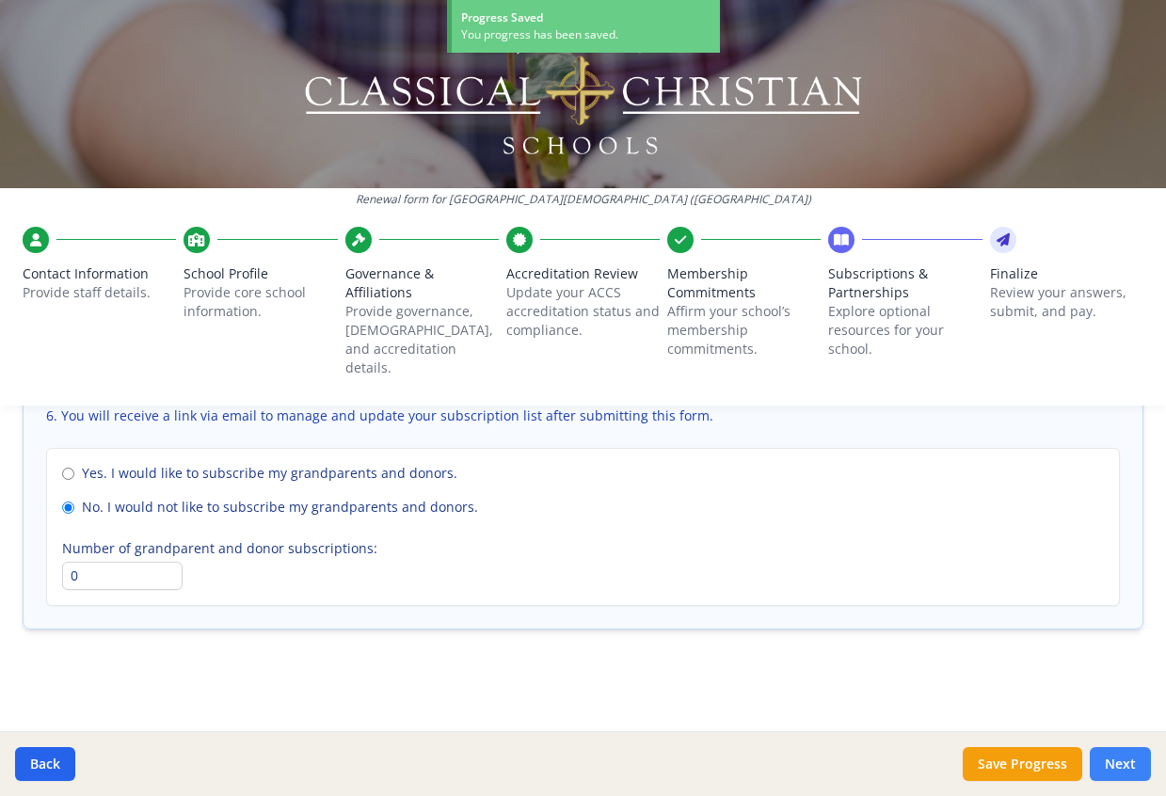
scroll to position [1412, 0]
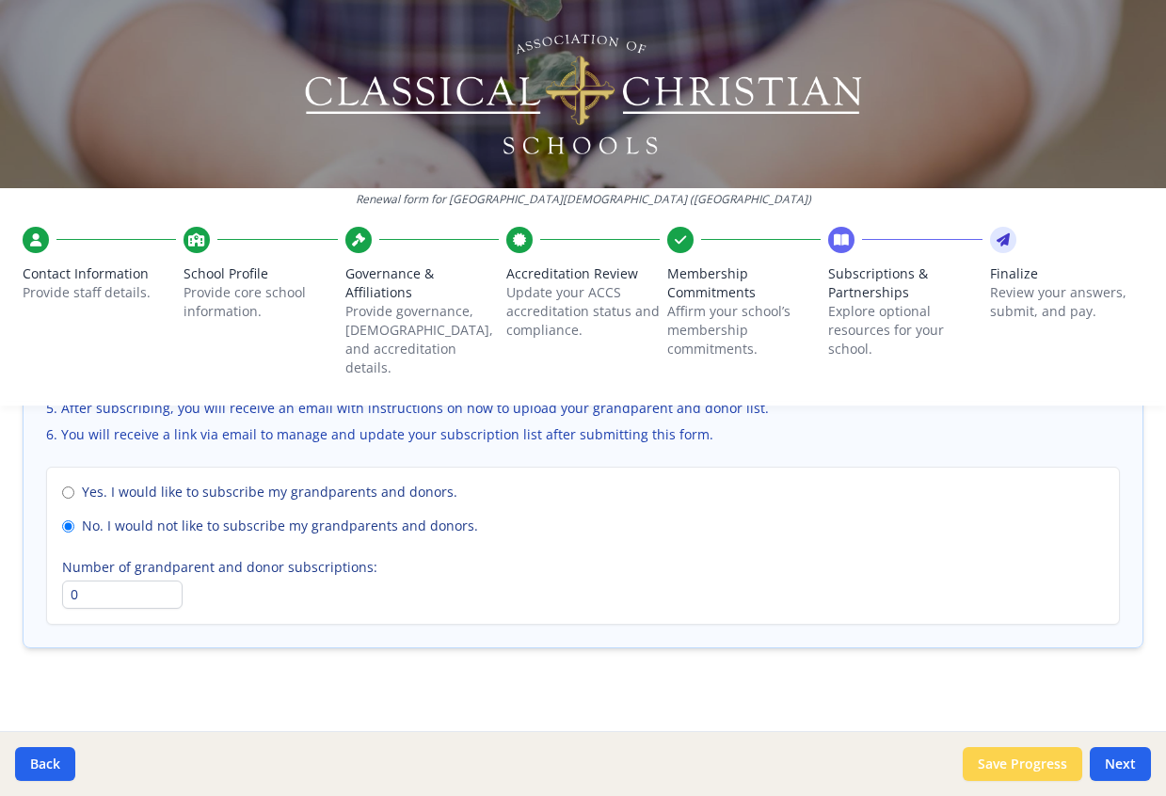
click at [1030, 773] on button "Save Progress" at bounding box center [1023, 764] width 120 height 34
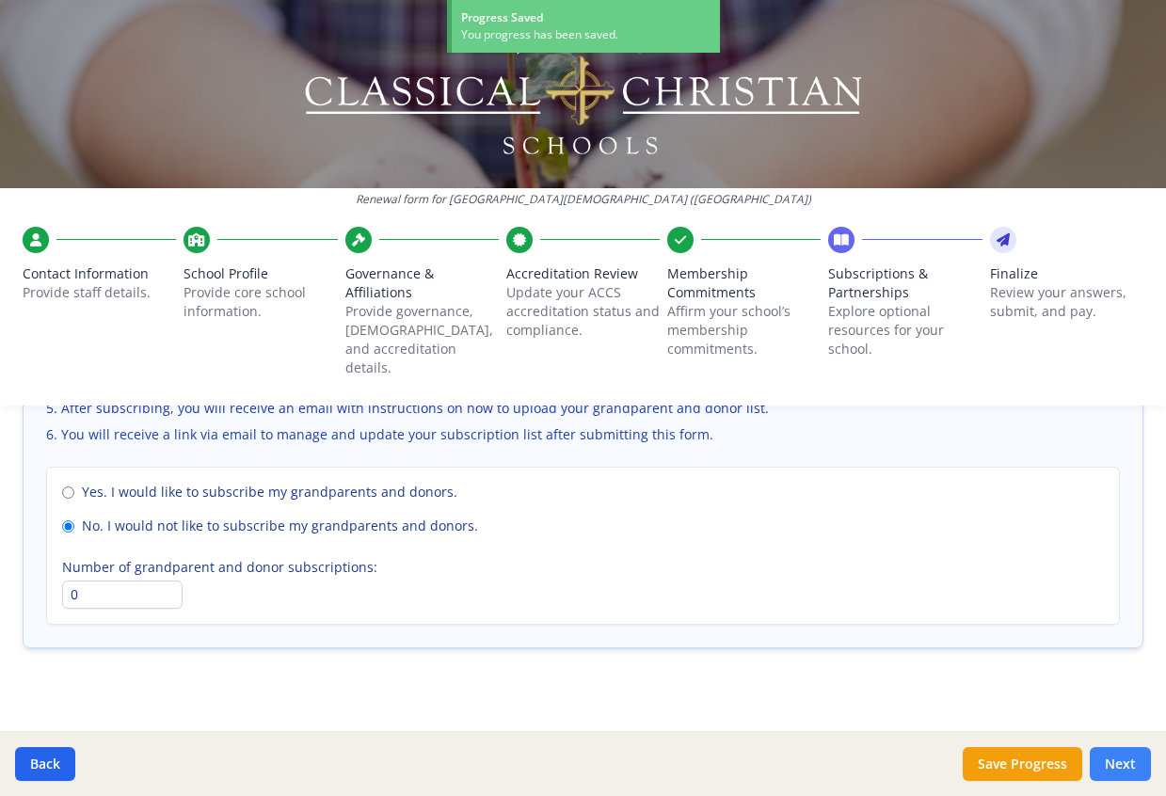
click at [1119, 756] on button "Next" at bounding box center [1120, 764] width 61 height 34
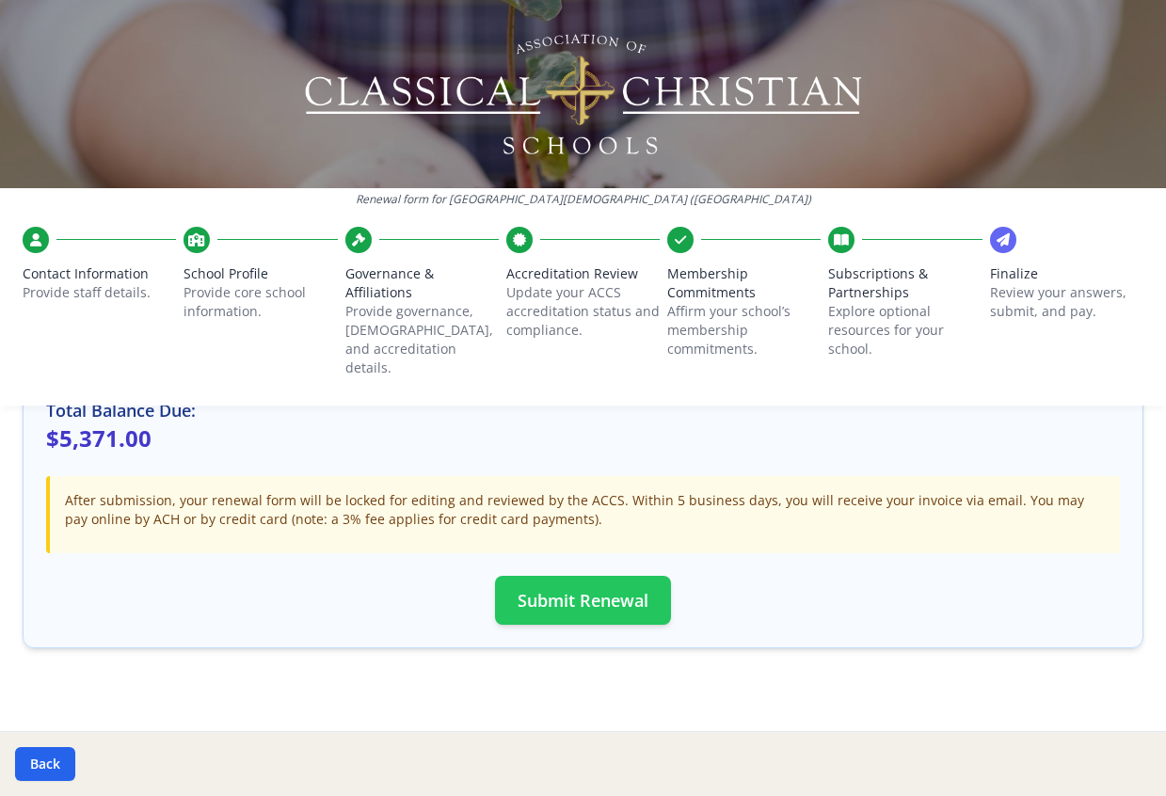
click at [583, 583] on button "Submit Renewal" at bounding box center [583, 600] width 176 height 49
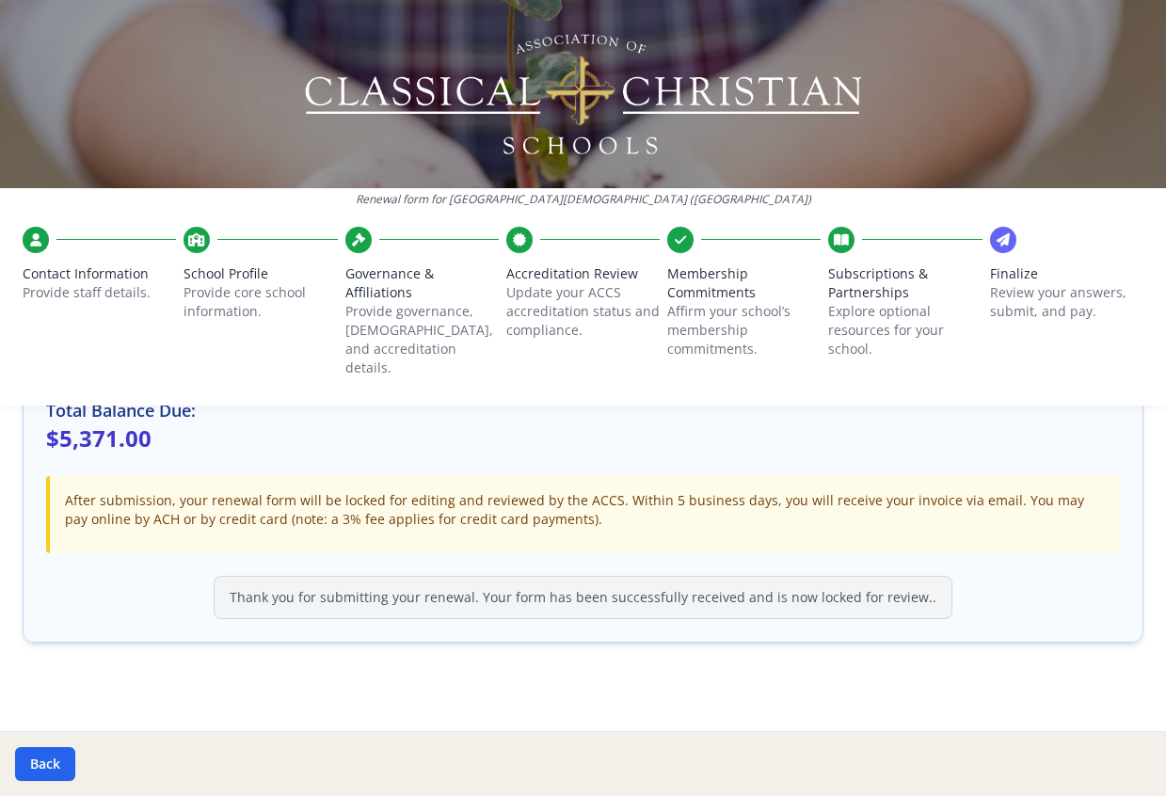
scroll to position [592, 0]
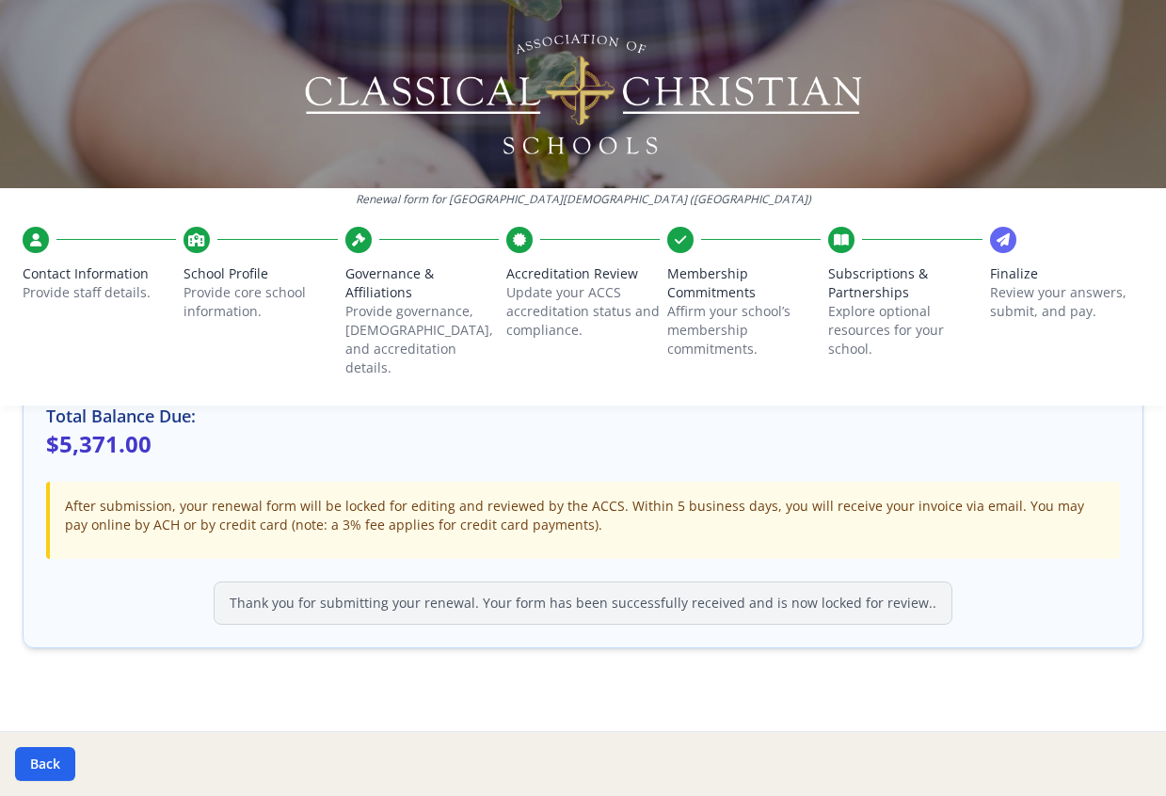
click at [37, 237] on icon at bounding box center [35, 240] width 11 height 19
click at [33, 233] on icon at bounding box center [35, 240] width 11 height 19
click at [34, 237] on icon at bounding box center [35, 240] width 11 height 19
click at [26, 227] on div at bounding box center [99, 240] width 153 height 26
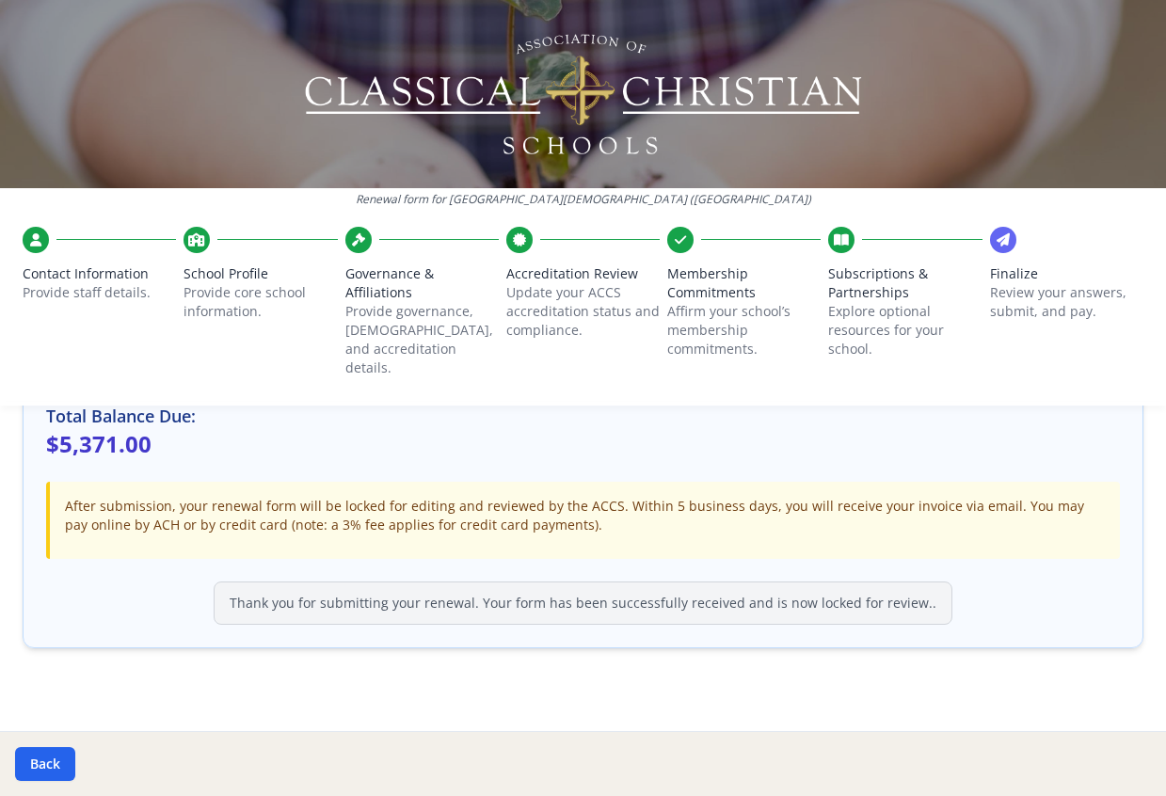
click at [194, 234] on icon at bounding box center [196, 240] width 17 height 19
click at [207, 234] on div at bounding box center [197, 240] width 26 height 26
click at [207, 236] on div at bounding box center [197, 240] width 26 height 26
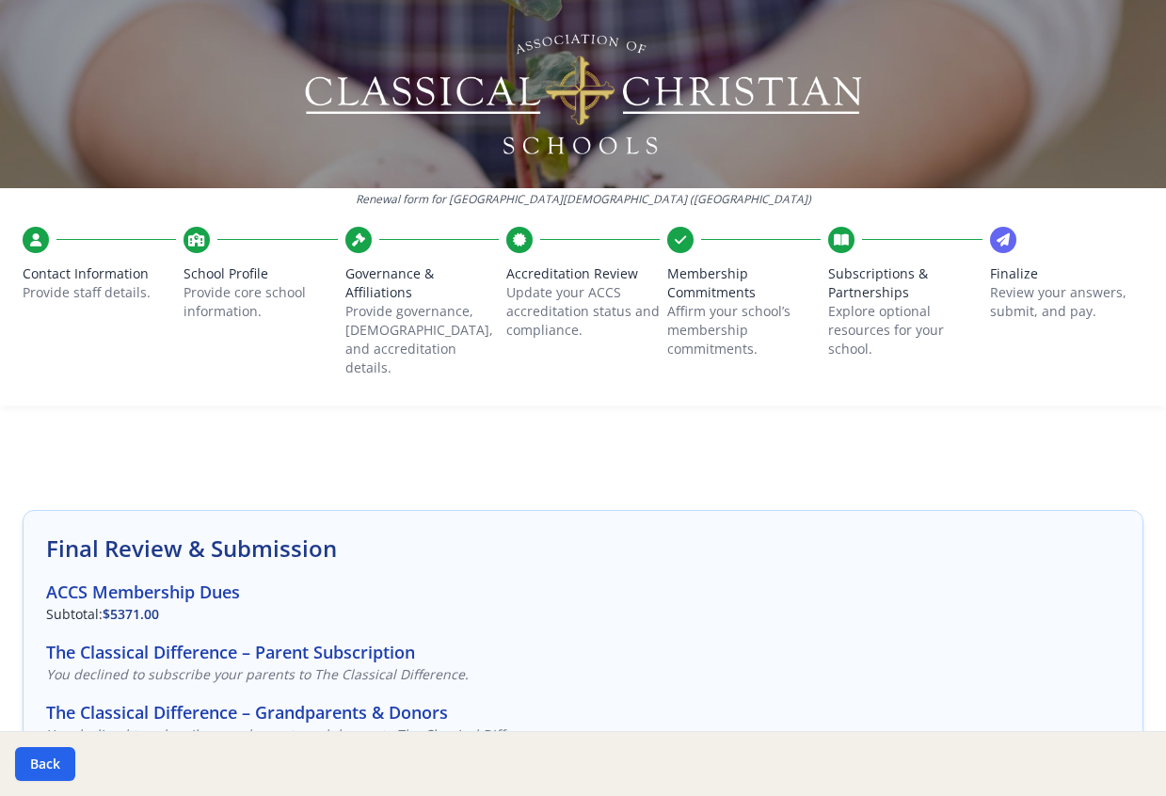
scroll to position [0, 0]
drag, startPoint x: 1036, startPoint y: 8, endPoint x: 763, endPoint y: 582, distance: 635.4
click at [763, 582] on h3 "ACCS Membership Dues" at bounding box center [583, 593] width 1074 height 26
click at [997, 236] on icon at bounding box center [1003, 240] width 13 height 19
click at [34, 237] on icon at bounding box center [35, 240] width 11 height 19
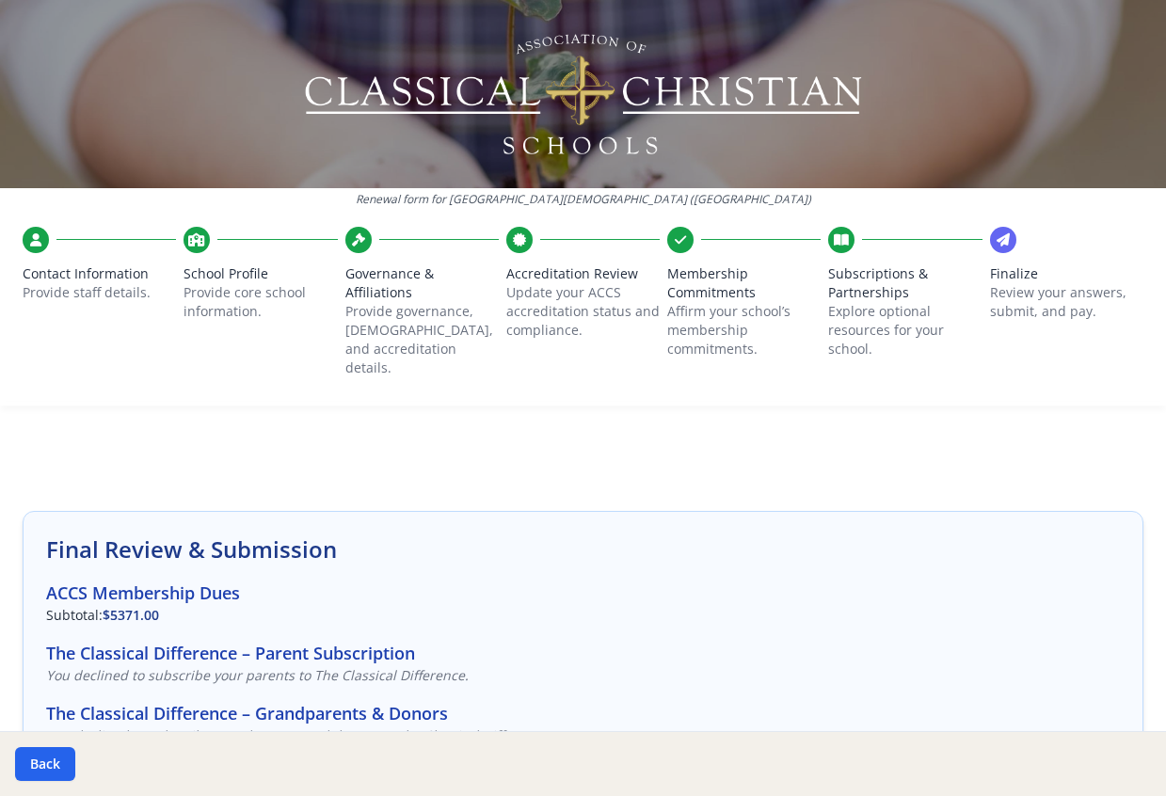
click at [87, 278] on span "Contact Information" at bounding box center [99, 274] width 153 height 19
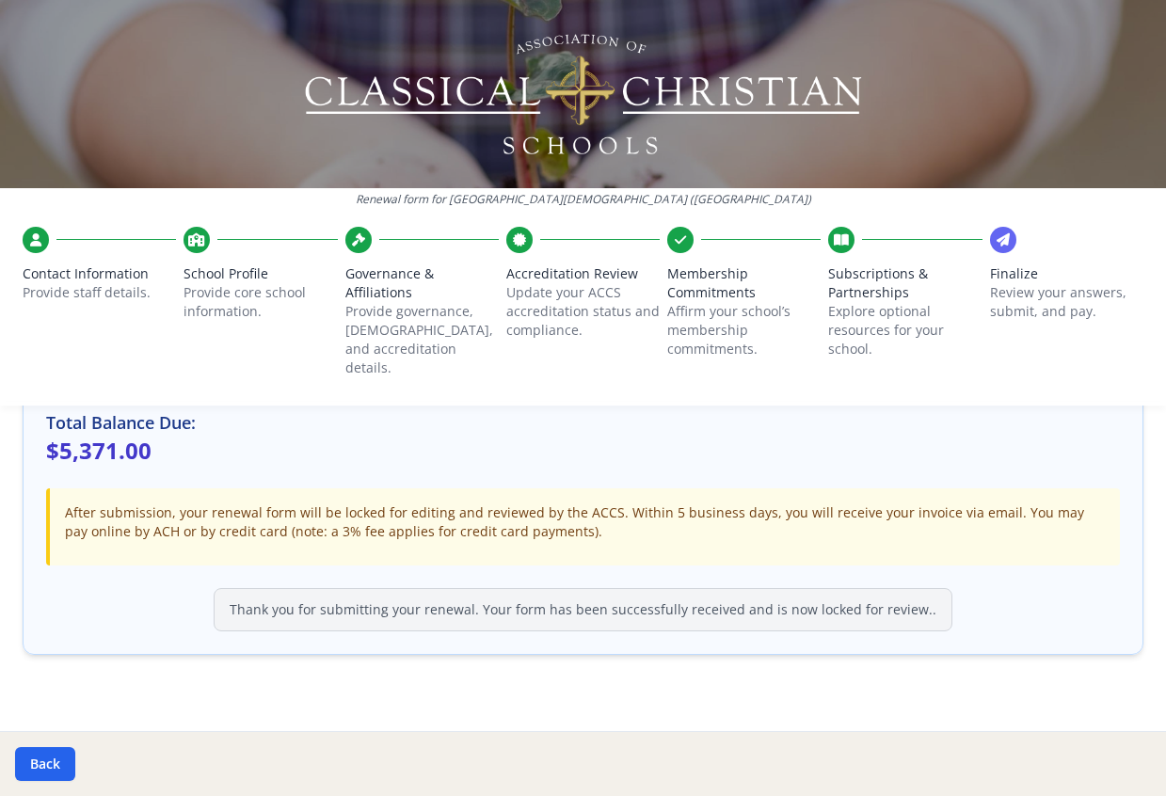
scroll to position [592, 0]
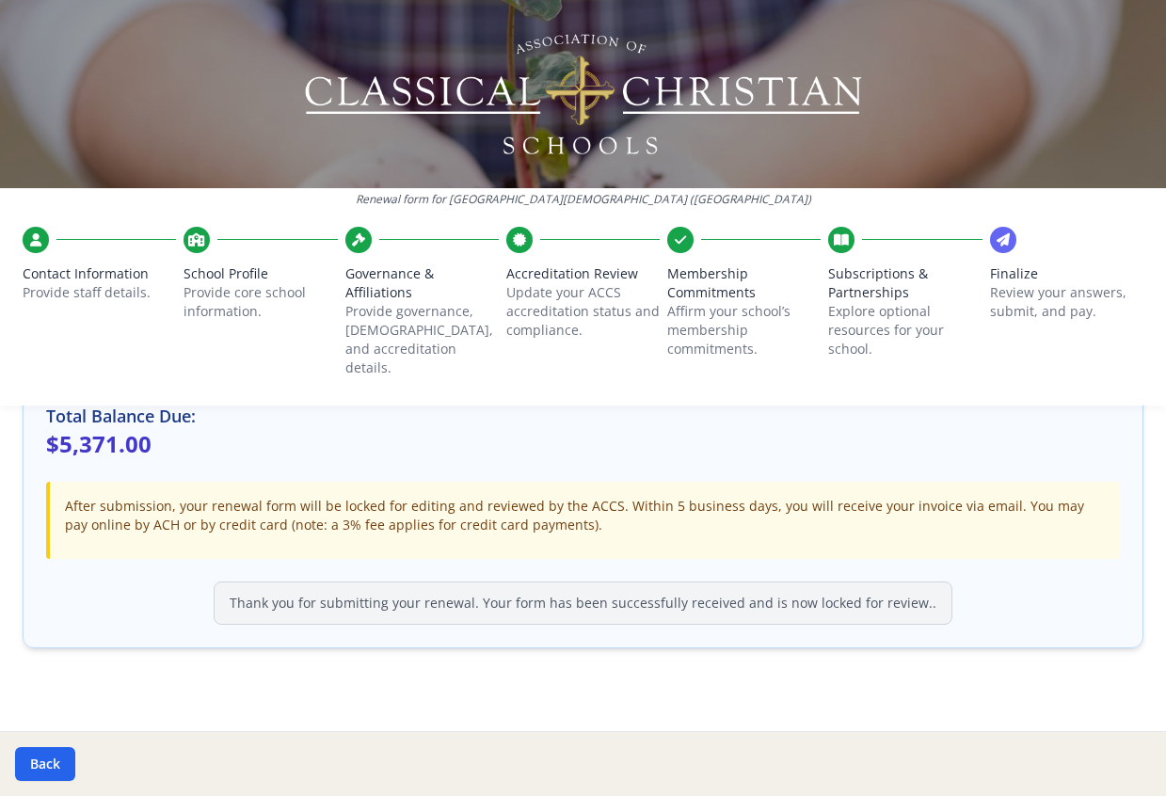
click at [708, 295] on span "Membership Commitments" at bounding box center [743, 284] width 153 height 38
click at [675, 236] on icon at bounding box center [680, 240] width 11 height 19
click at [196, 235] on icon at bounding box center [196, 240] width 17 height 19
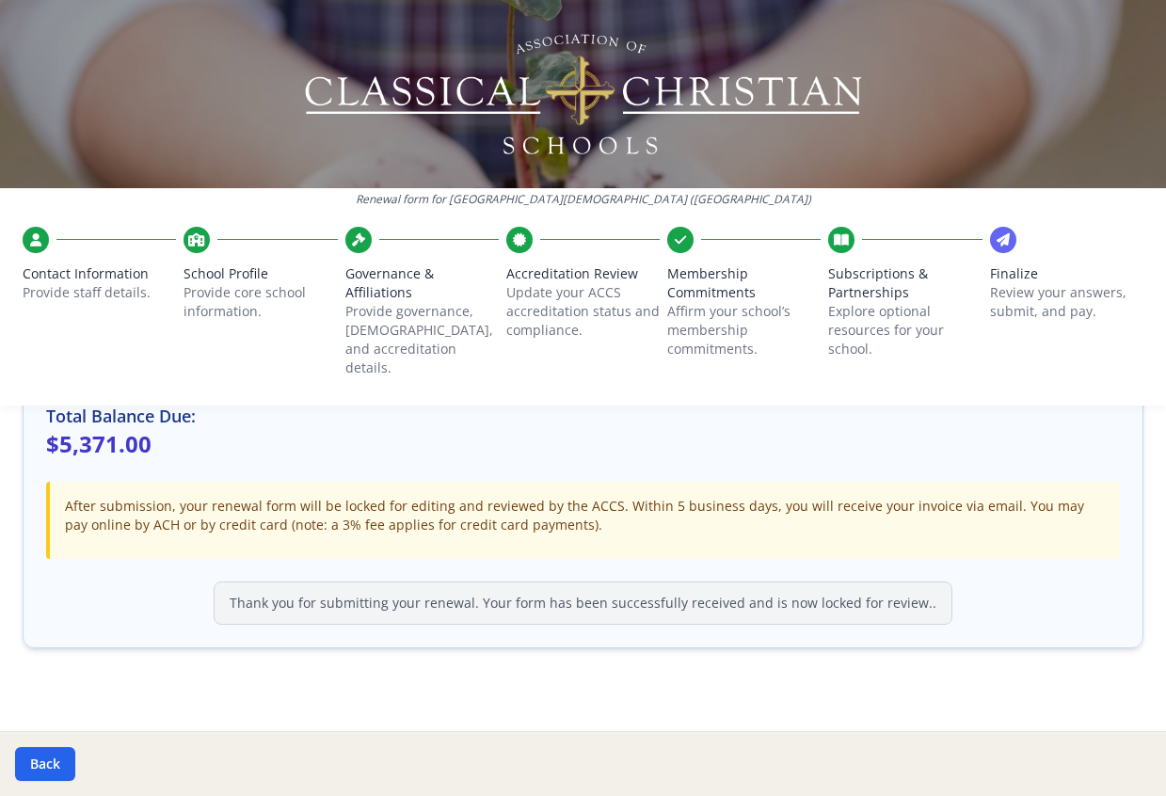
drag, startPoint x: 196, startPoint y: 235, endPoint x: 504, endPoint y: 436, distance: 367.4
click at [505, 438] on p "$5,371.00" at bounding box center [583, 444] width 1074 height 30
click at [34, 242] on icon at bounding box center [35, 240] width 11 height 19
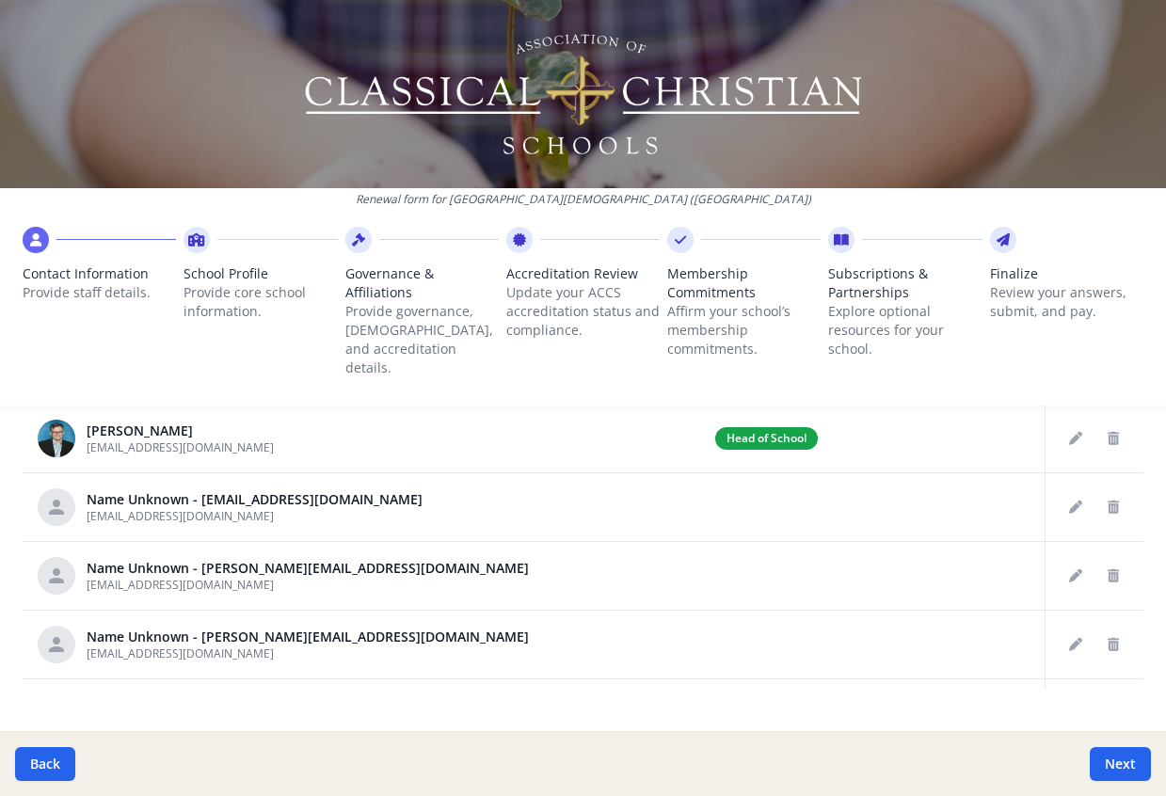
scroll to position [1081, 0]
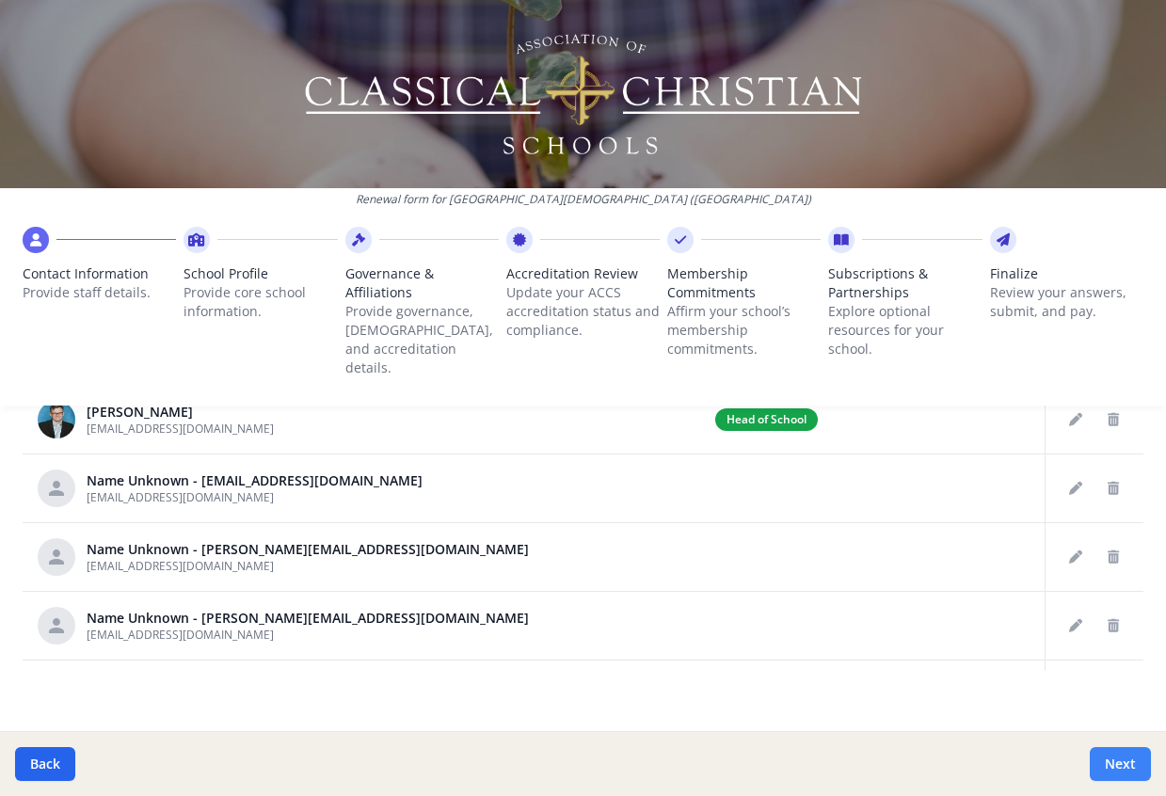
click at [1113, 758] on button "Next" at bounding box center [1120, 764] width 61 height 34
type input "[PHONE_NUMBER]"
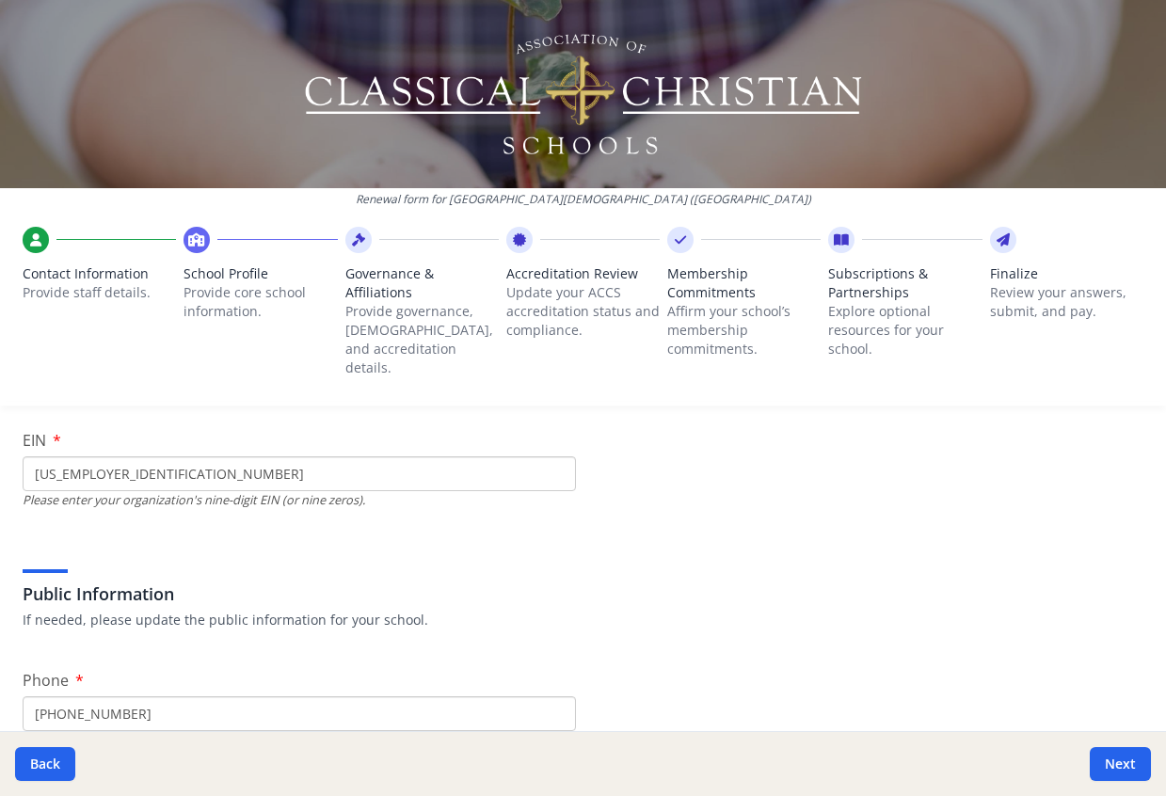
scroll to position [0, 0]
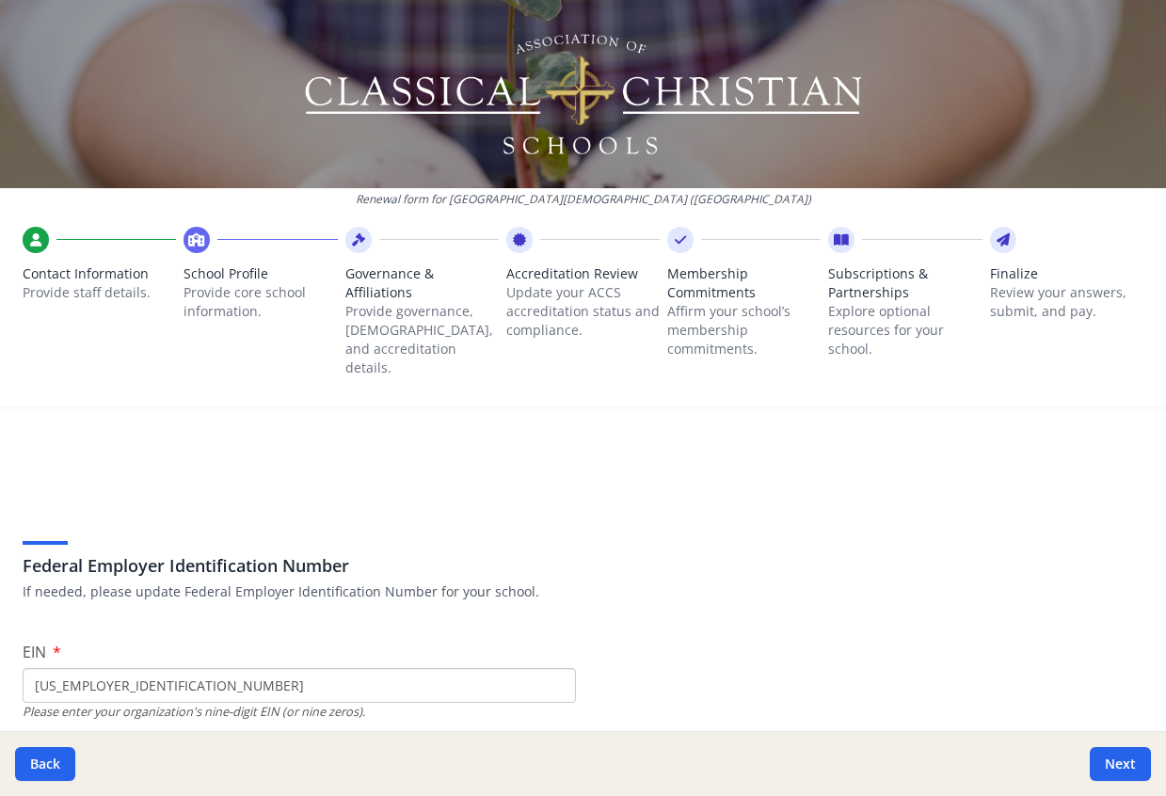
click at [42, 232] on div at bounding box center [36, 240] width 26 height 26
click at [196, 235] on icon at bounding box center [196, 240] width 17 height 19
click at [39, 240] on icon at bounding box center [35, 240] width 11 height 19
click at [200, 234] on icon at bounding box center [196, 240] width 17 height 19
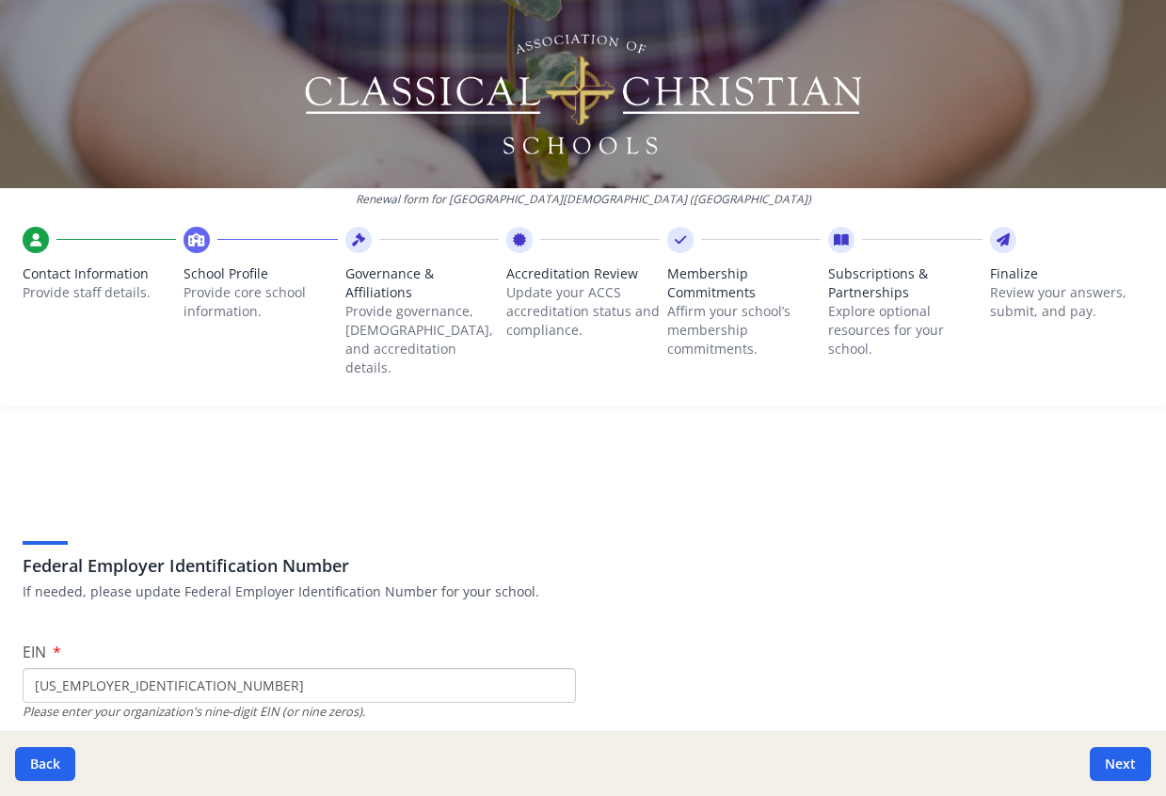
click at [193, 232] on icon at bounding box center [196, 240] width 17 height 19
click at [1116, 762] on button "Next" at bounding box center [1120, 764] width 61 height 34
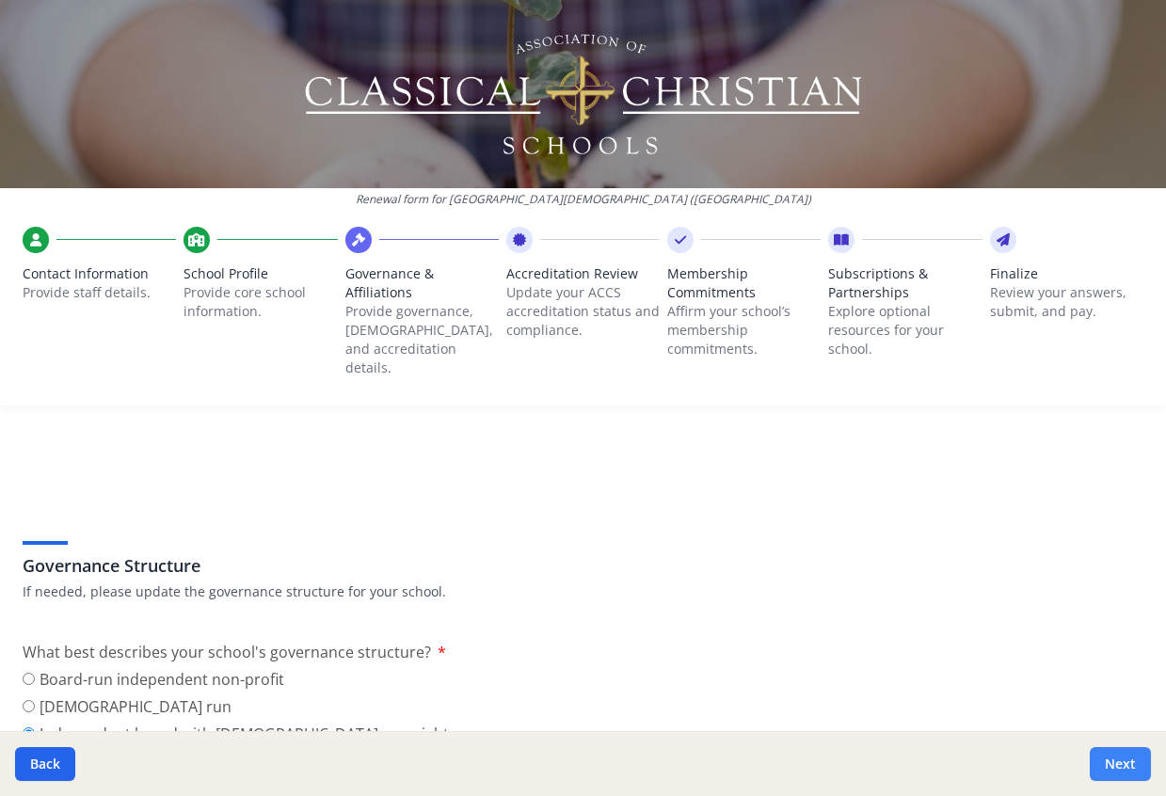
click at [1116, 762] on button "Next" at bounding box center [1120, 764] width 61 height 34
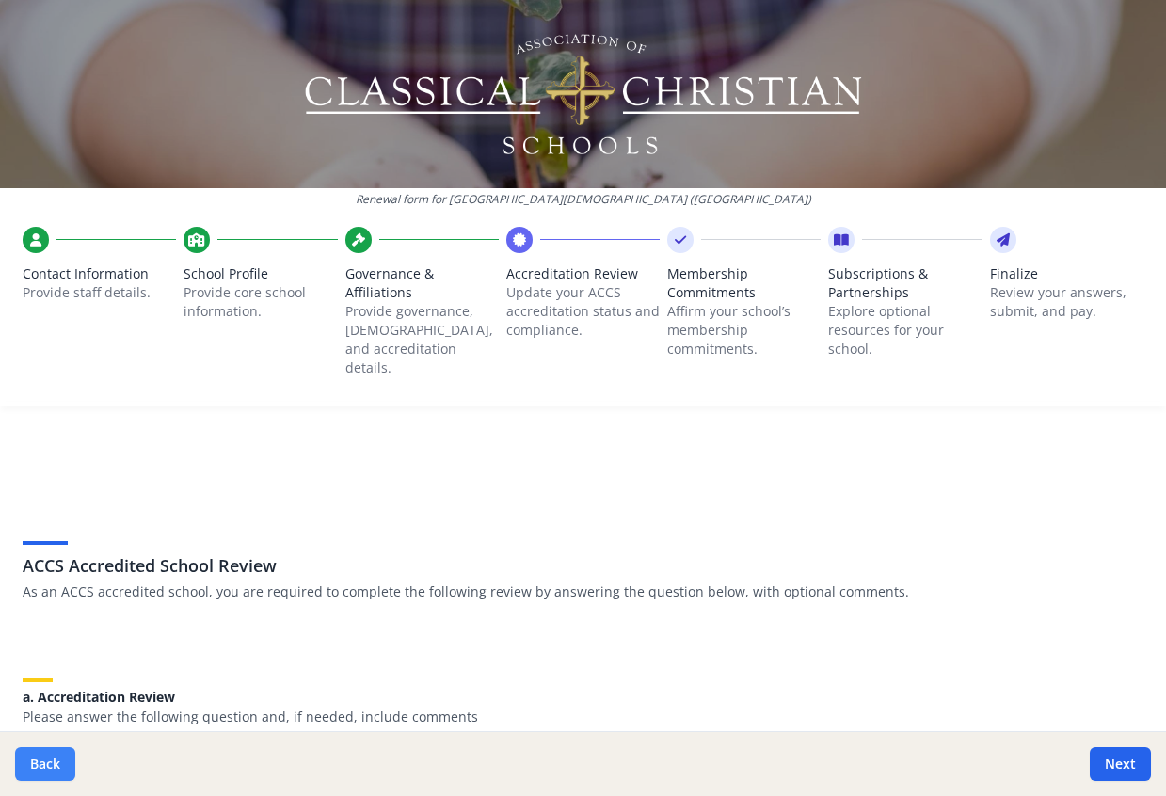
click at [48, 762] on button "Back" at bounding box center [45, 764] width 60 height 34
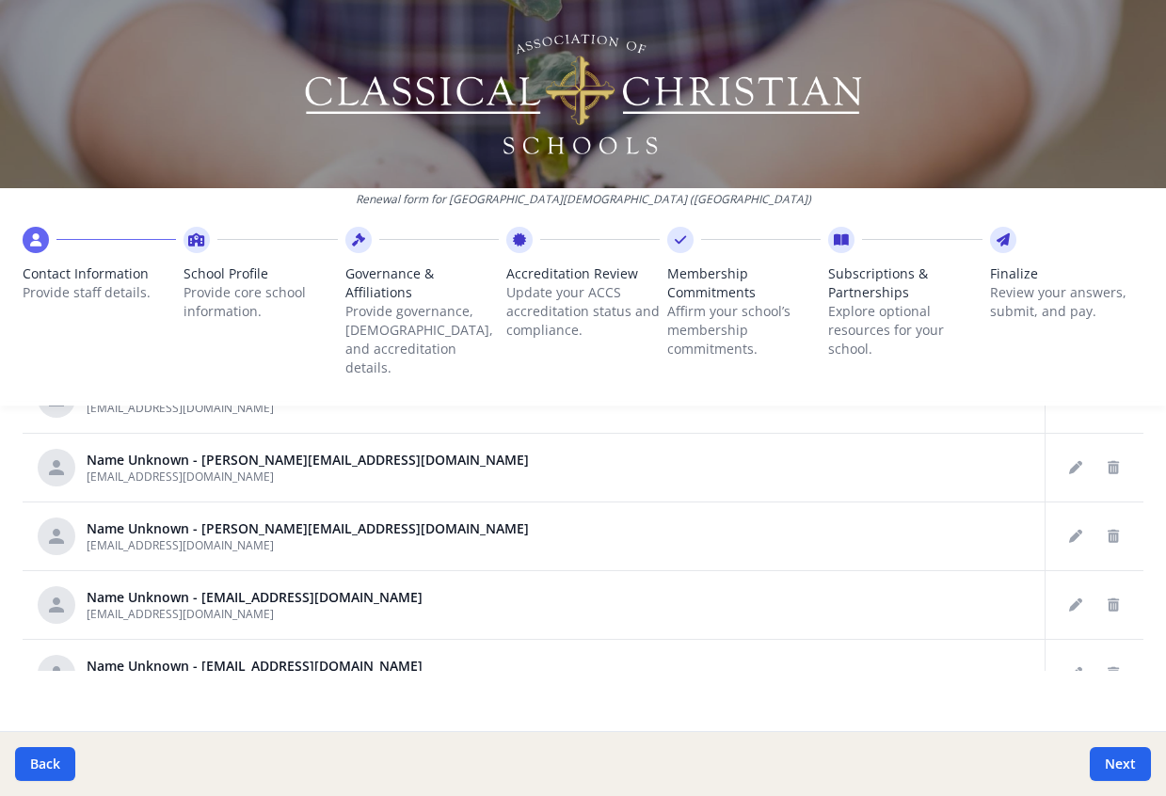
scroll to position [79, 0]
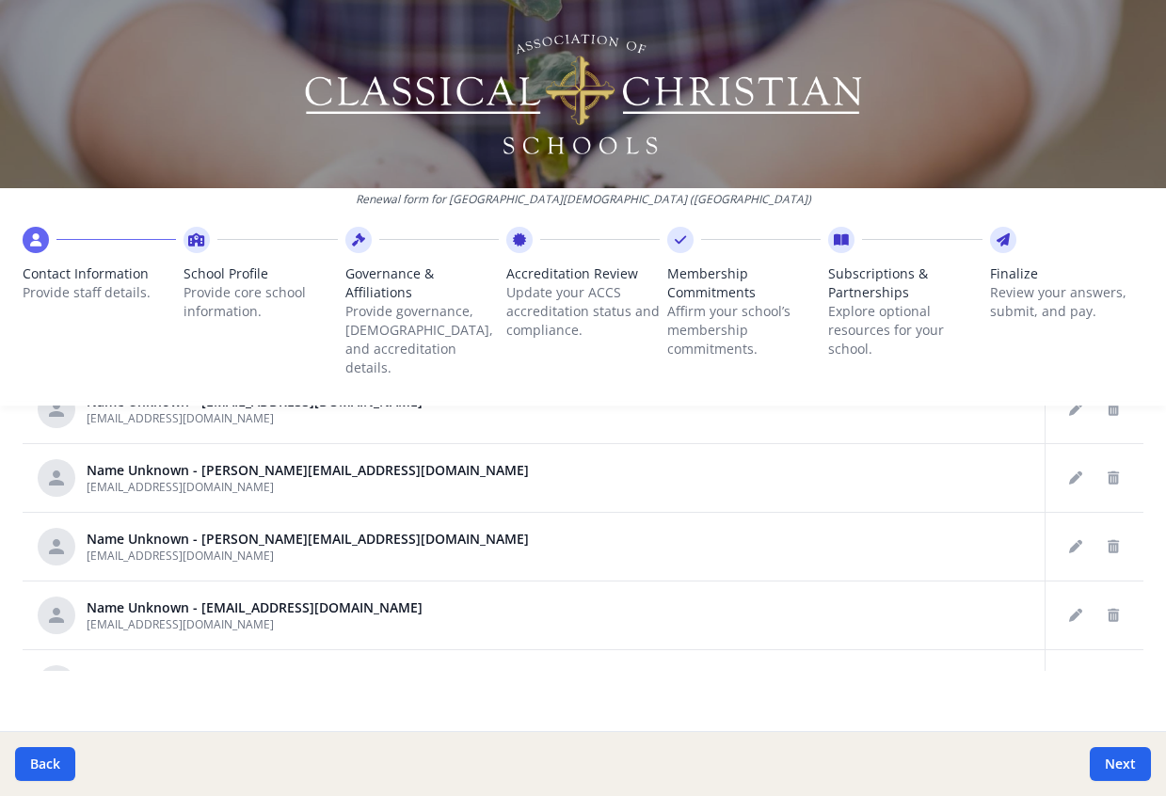
click at [30, 231] on icon at bounding box center [35, 240] width 11 height 19
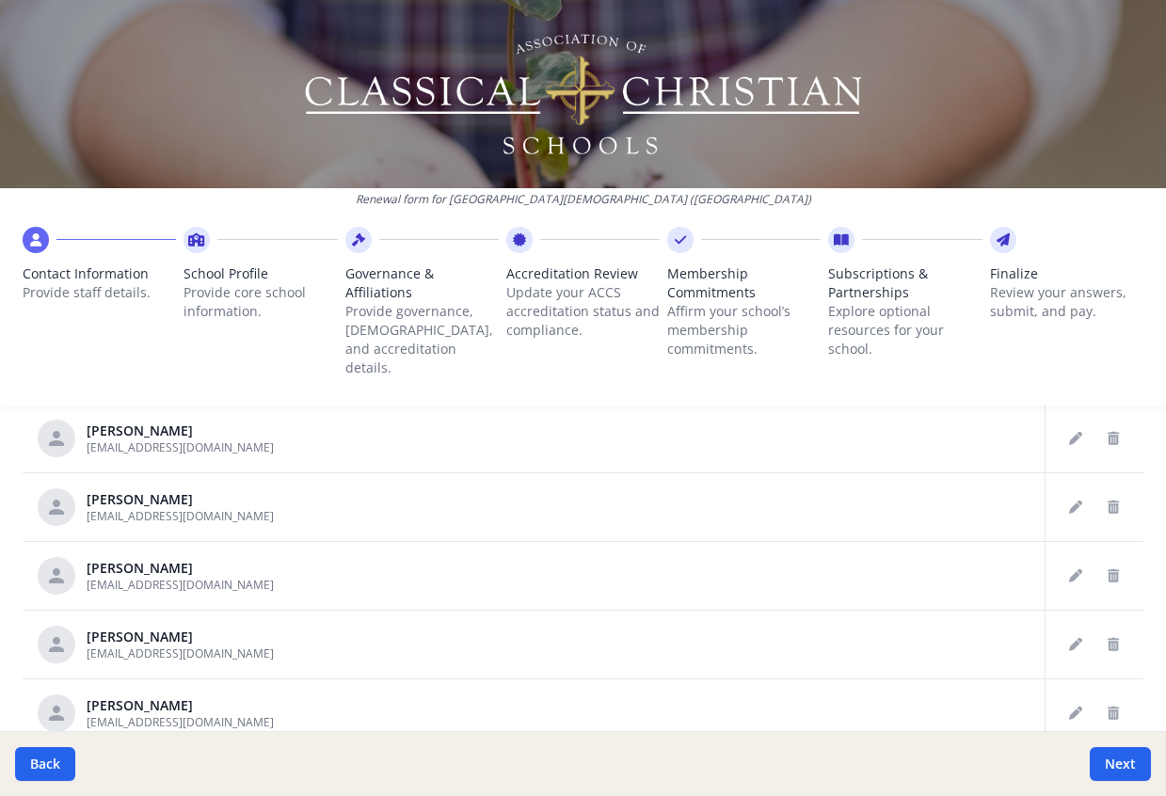
scroll to position [1081, 0]
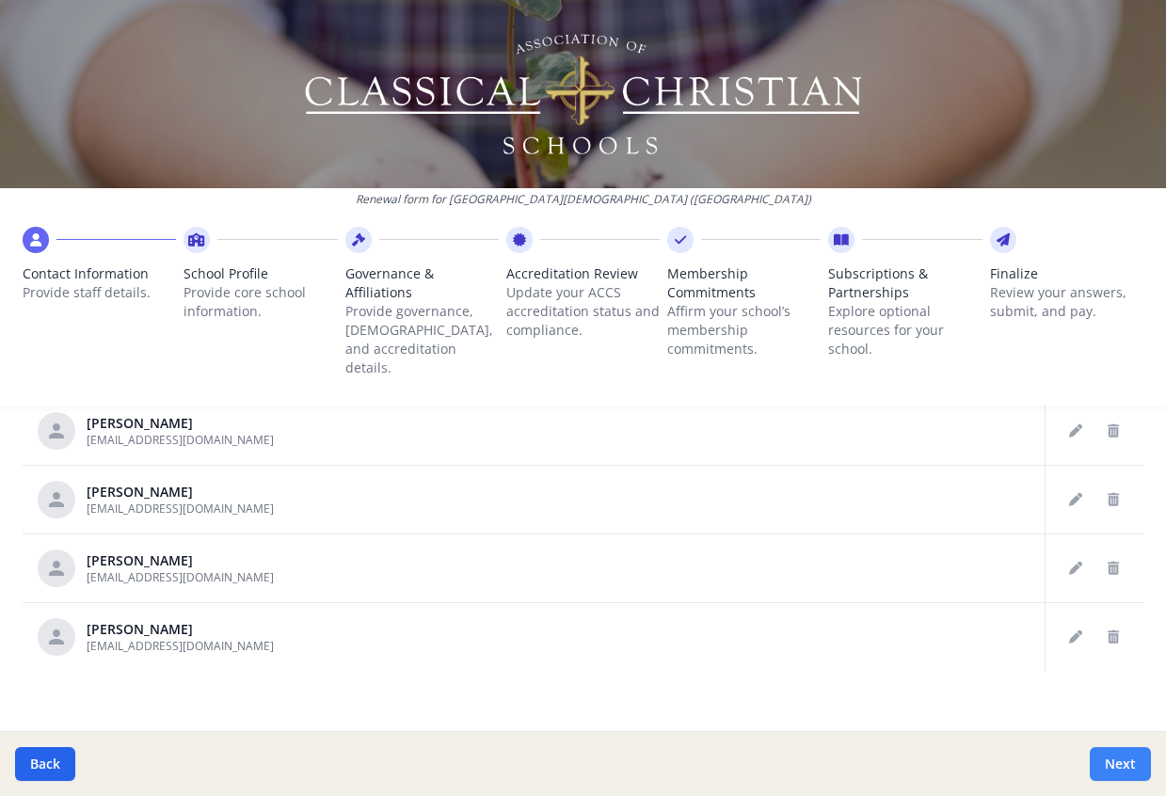
click at [1126, 760] on button "Next" at bounding box center [1120, 764] width 61 height 34
type input "[PHONE_NUMBER]"
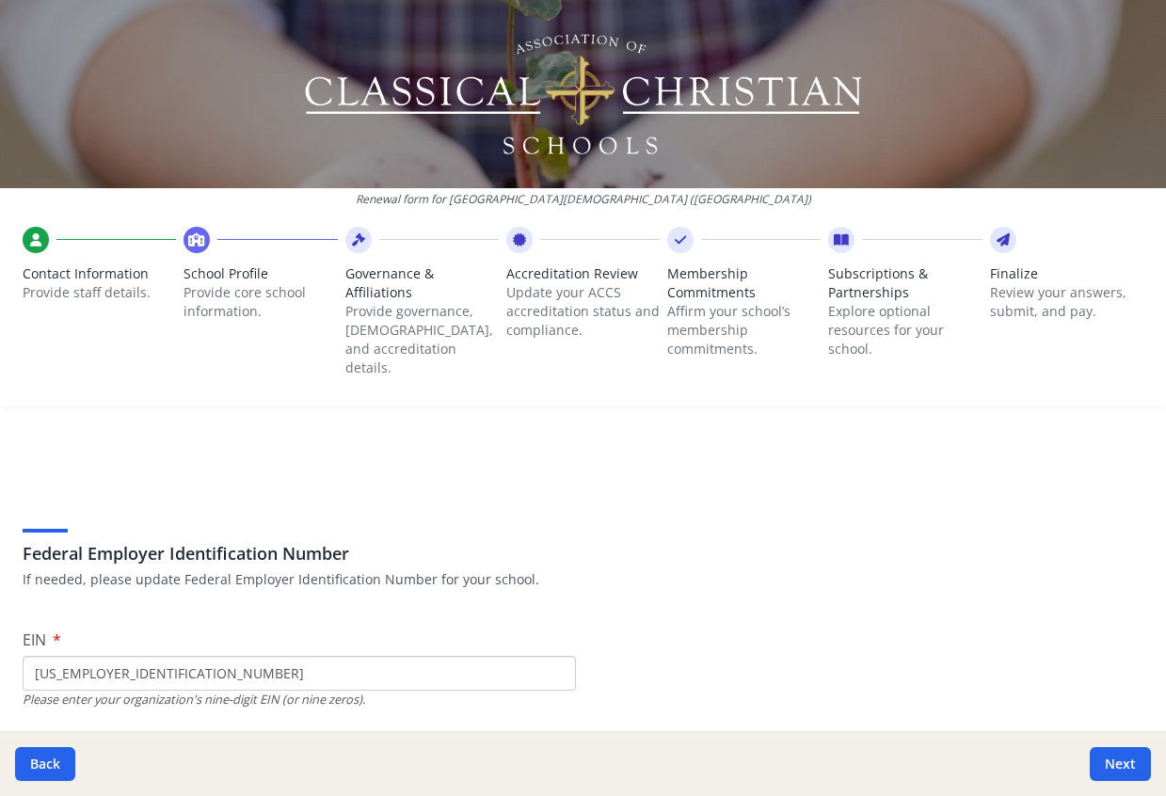
scroll to position [0, 0]
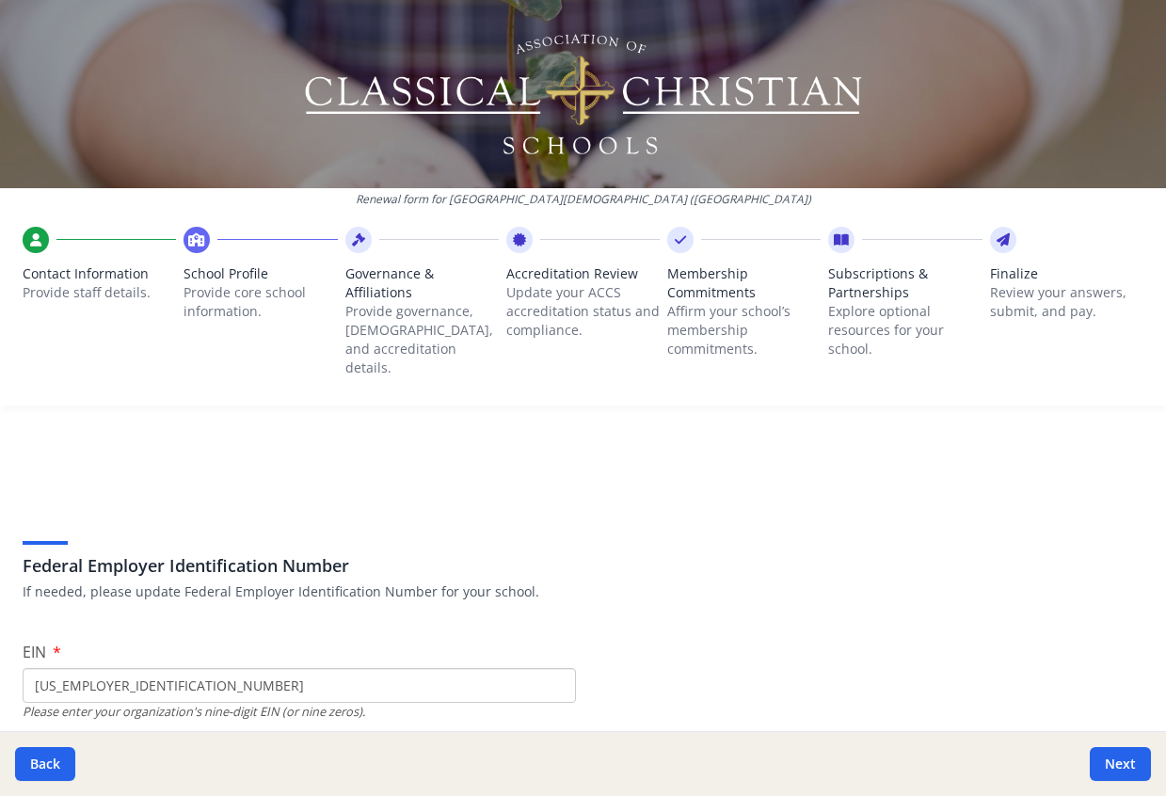
drag, startPoint x: 742, startPoint y: 378, endPoint x: 732, endPoint y: 374, distance: 10.5
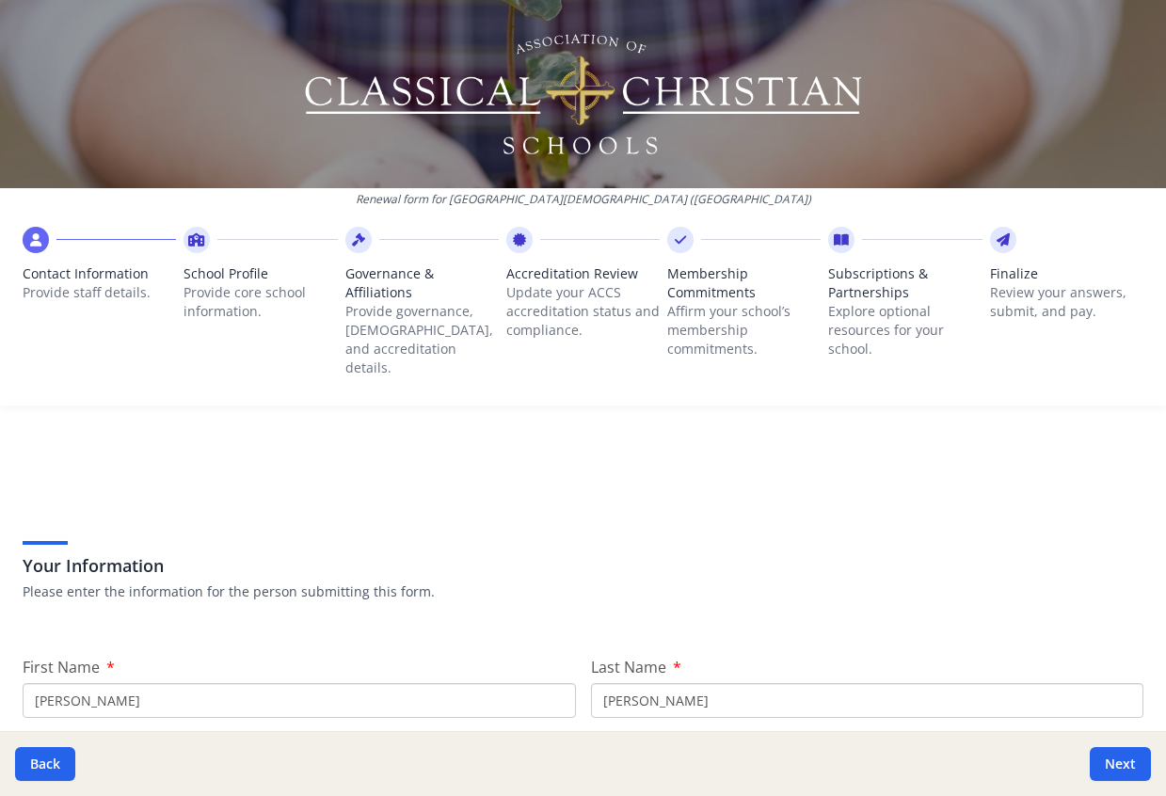
click at [83, 283] on p "Provide staff details." at bounding box center [99, 292] width 153 height 19
click at [31, 232] on icon at bounding box center [35, 240] width 11 height 19
click at [30, 232] on icon at bounding box center [35, 240] width 11 height 19
